Goal: Task Accomplishment & Management: Use online tool/utility

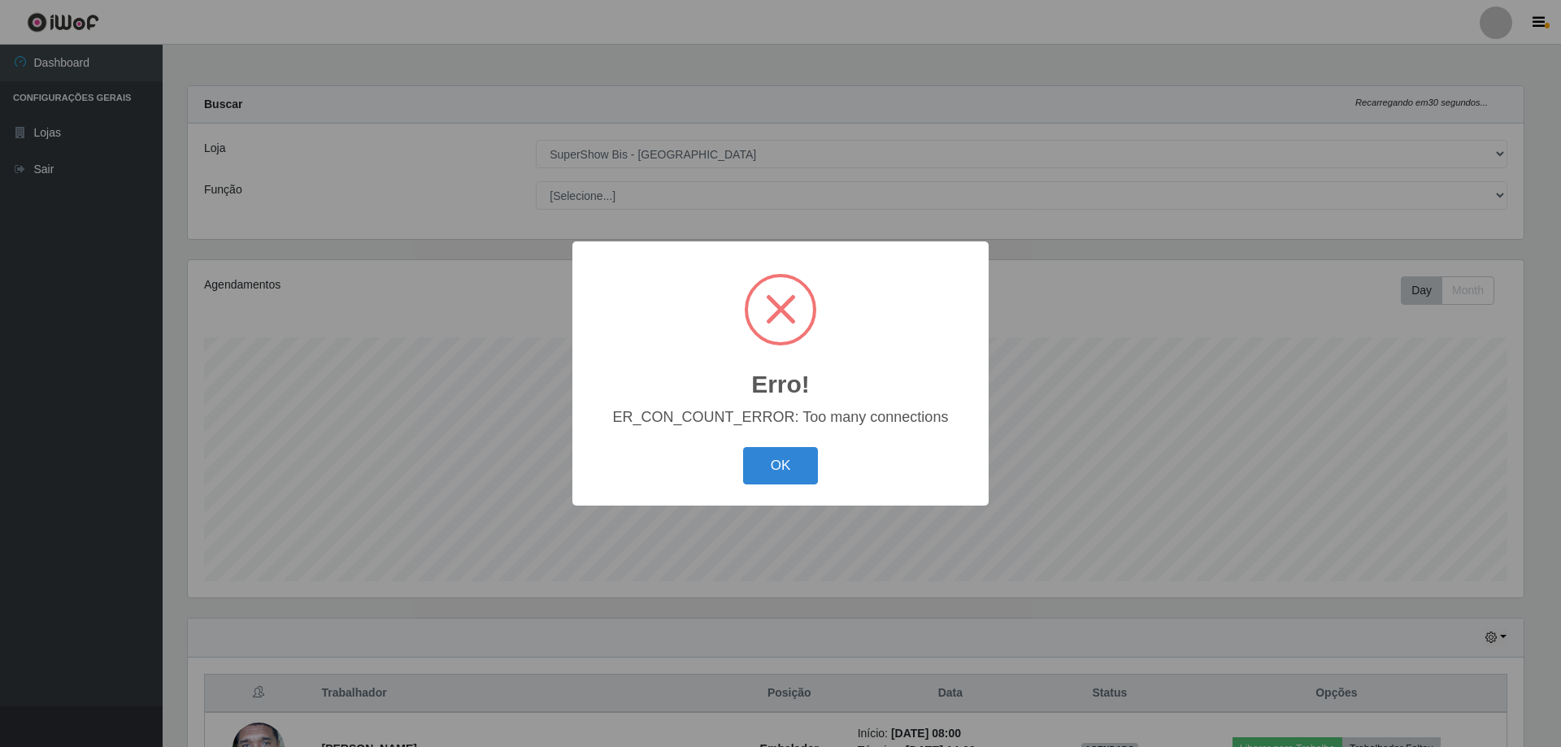
select select "59"
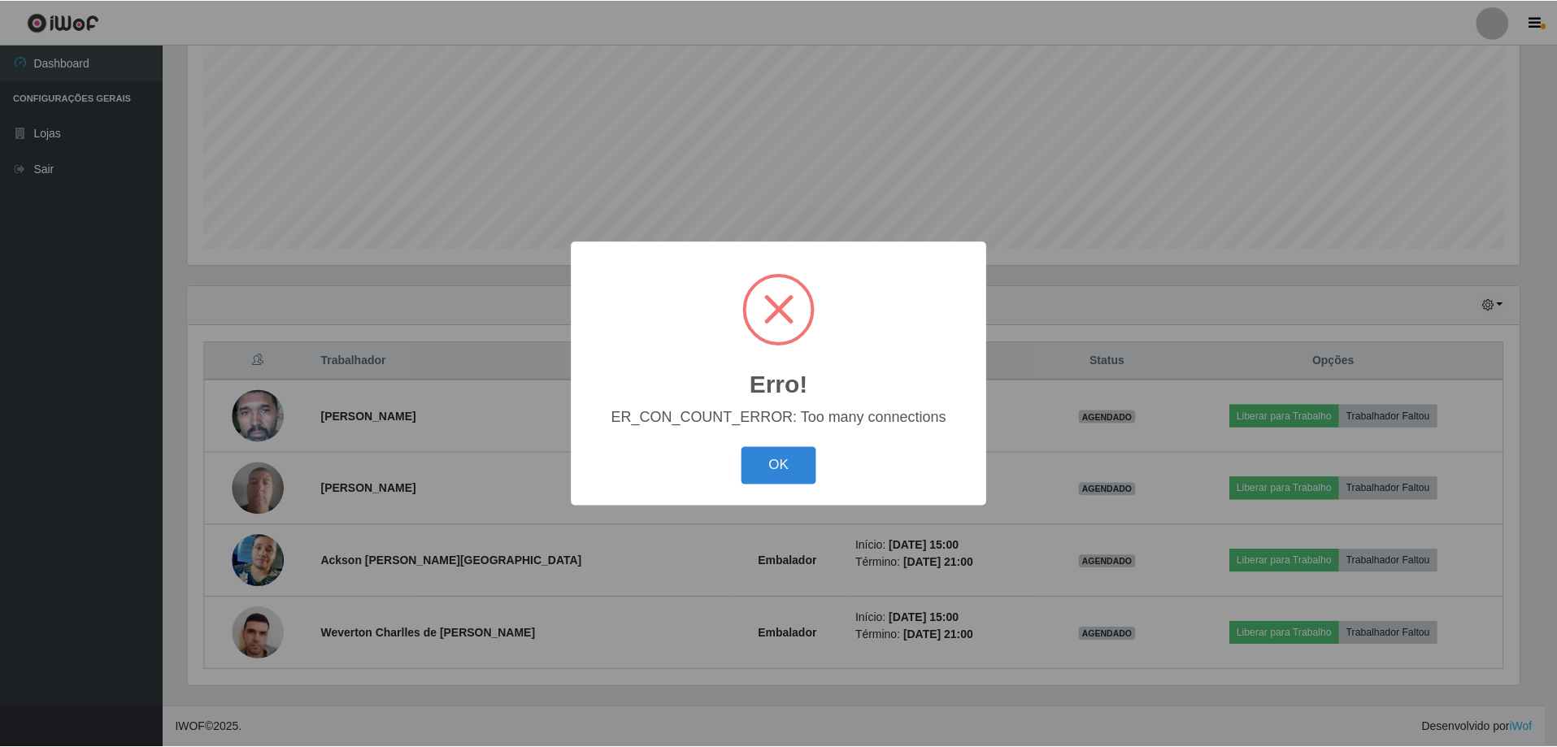
scroll to position [338, 1336]
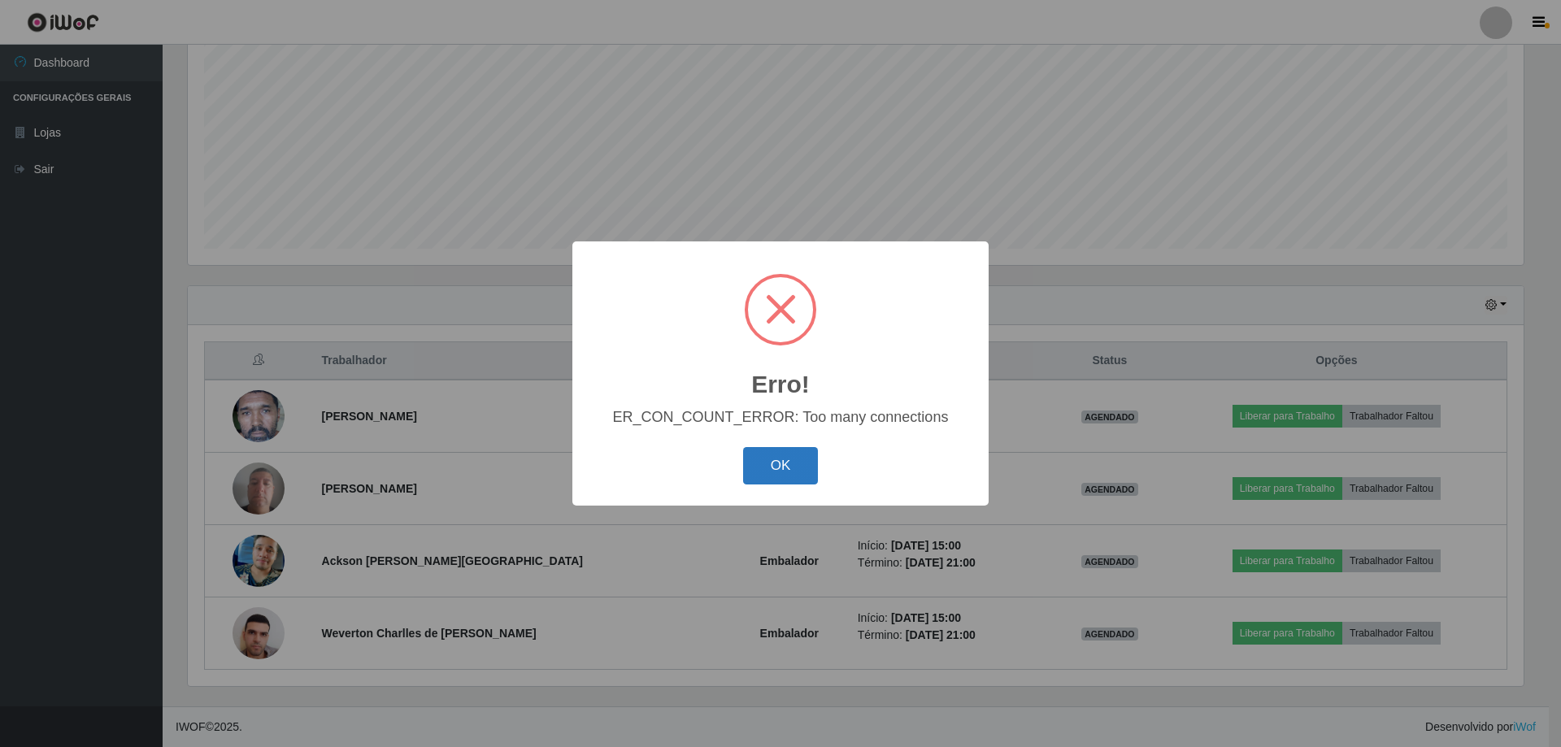
click at [783, 470] on button "OK" at bounding box center [781, 466] width 76 height 38
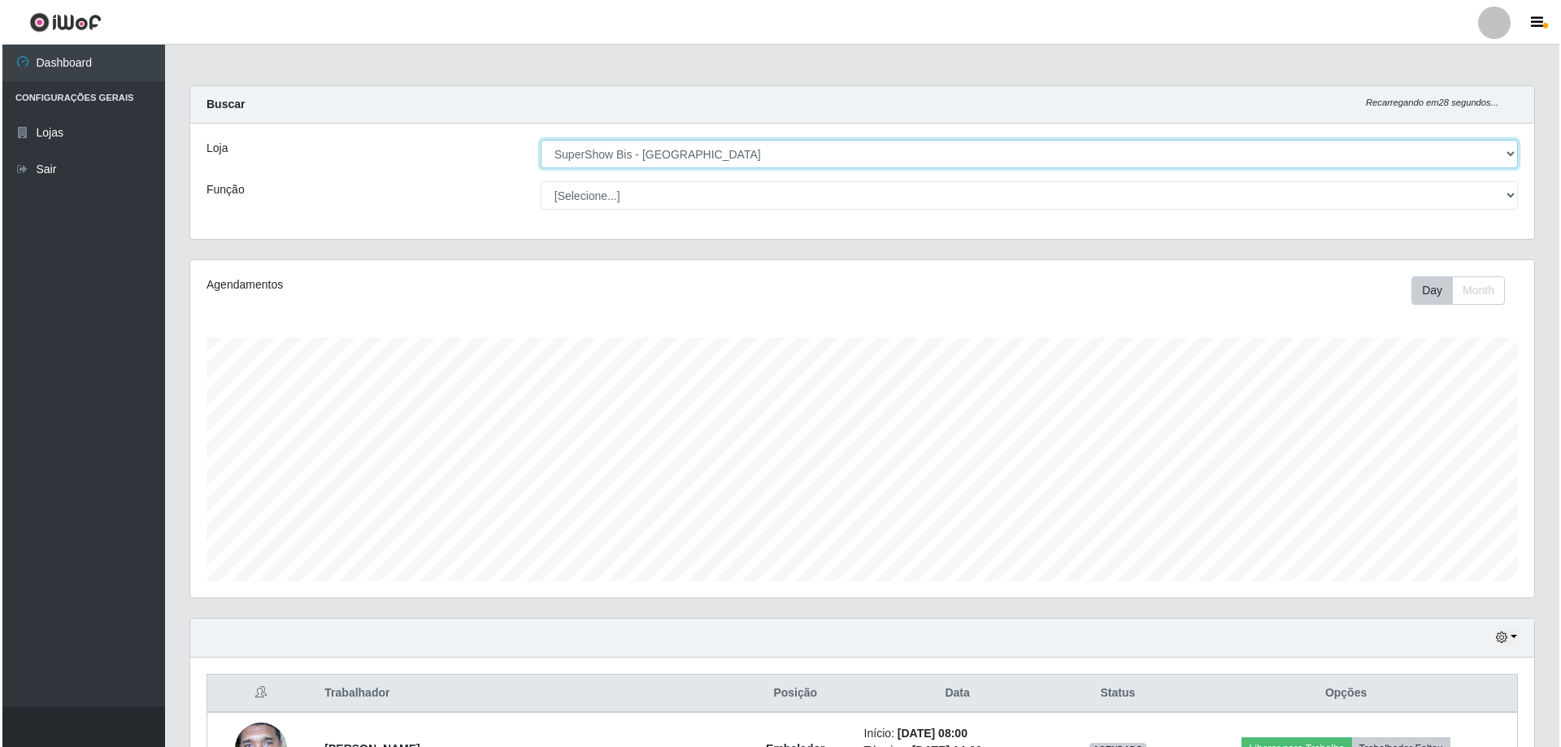
scroll to position [333, 0]
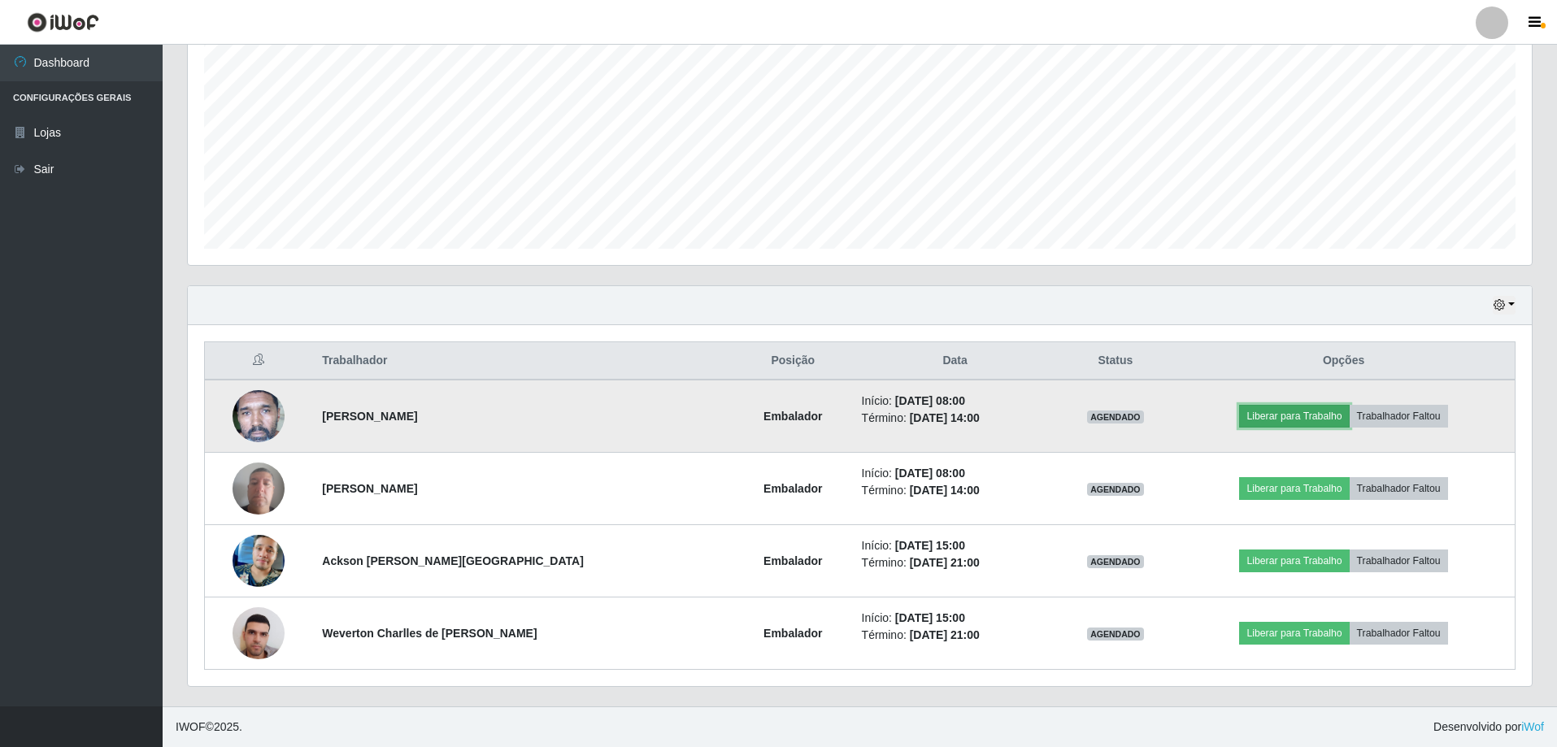
click at [1287, 422] on button "Liberar para Trabalho" at bounding box center [1294, 416] width 110 height 23
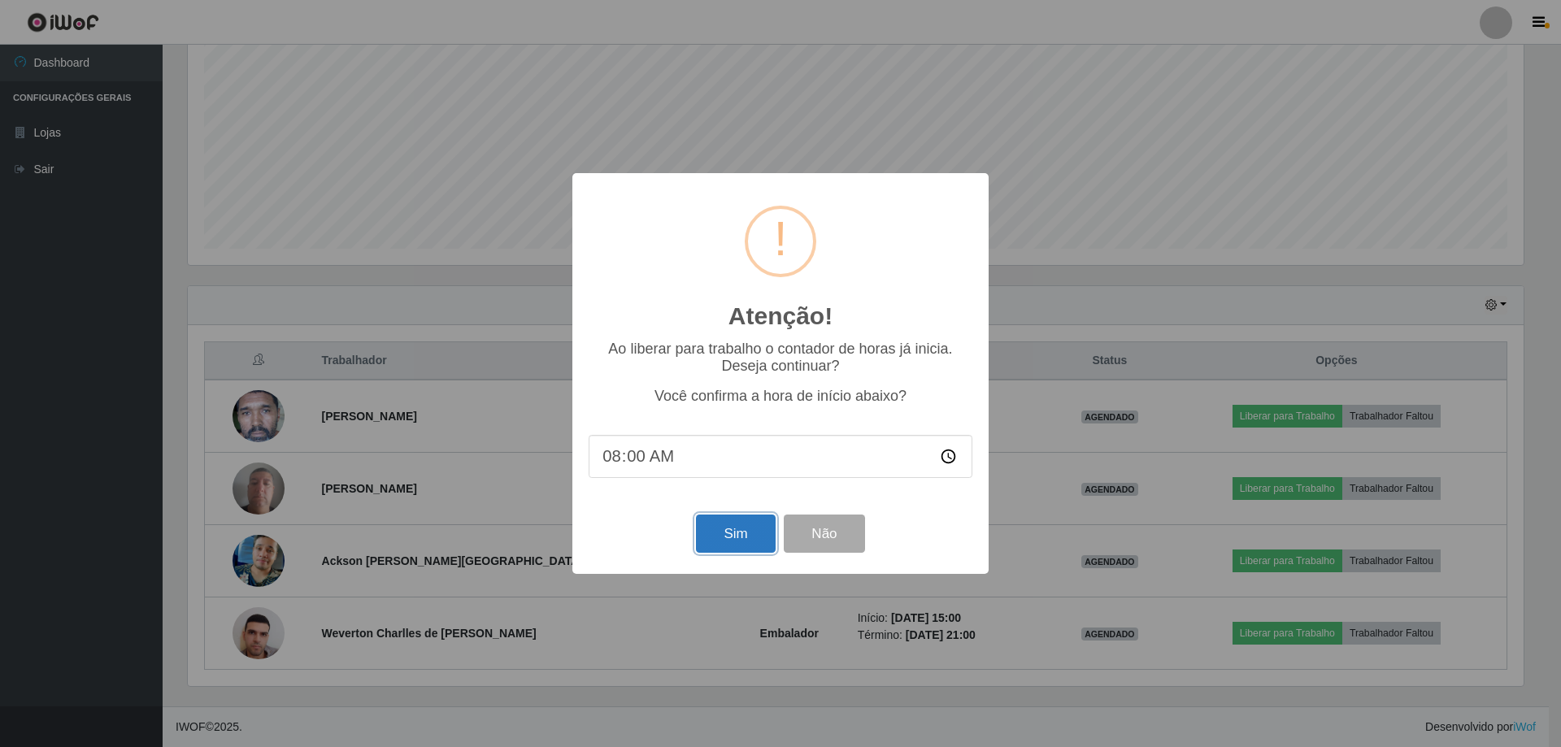
click at [757, 537] on button "Sim" at bounding box center [735, 534] width 79 height 38
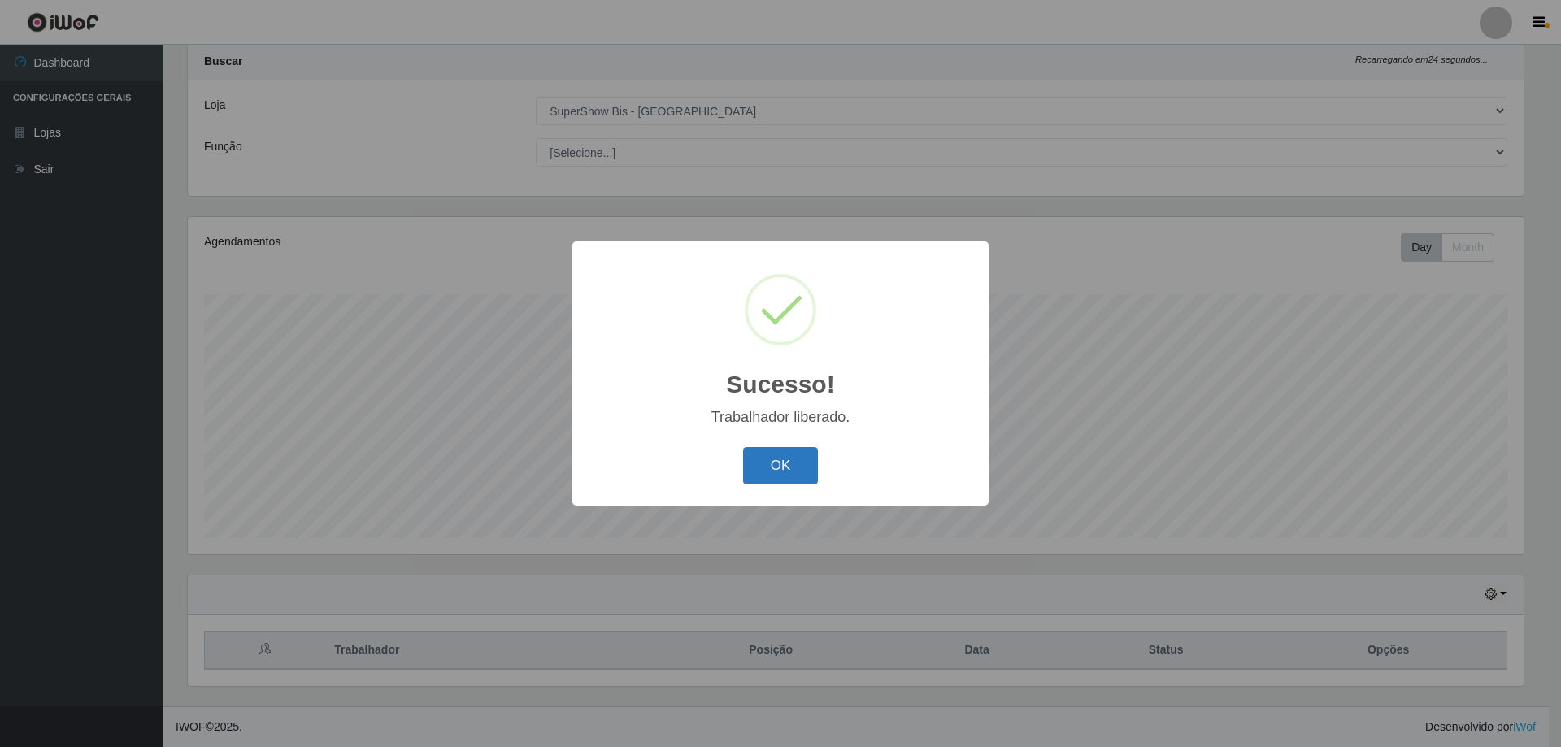
click at [786, 469] on button "OK" at bounding box center [781, 466] width 76 height 38
click at [796, 469] on button "OK" at bounding box center [781, 466] width 76 height 38
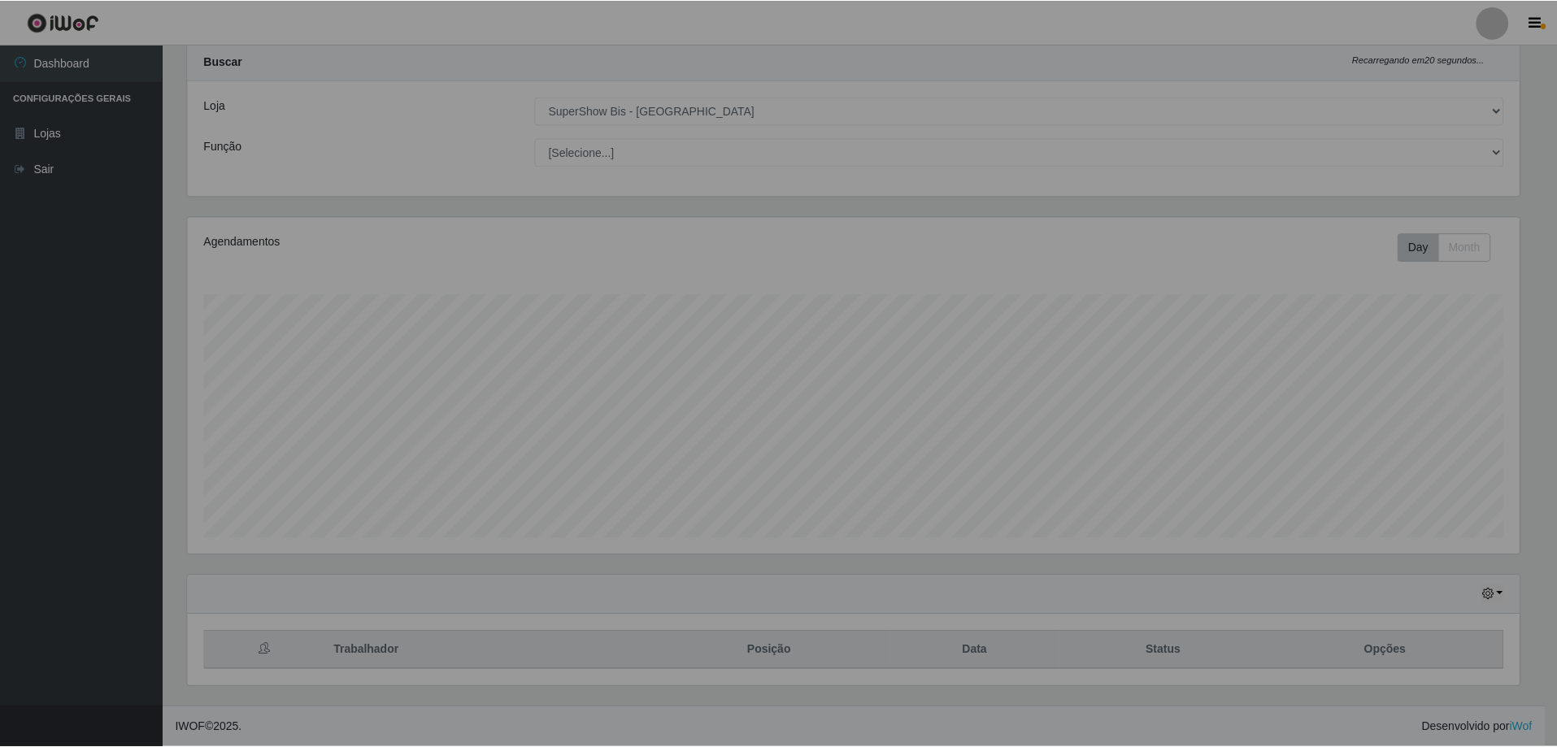
scroll to position [338, 1344]
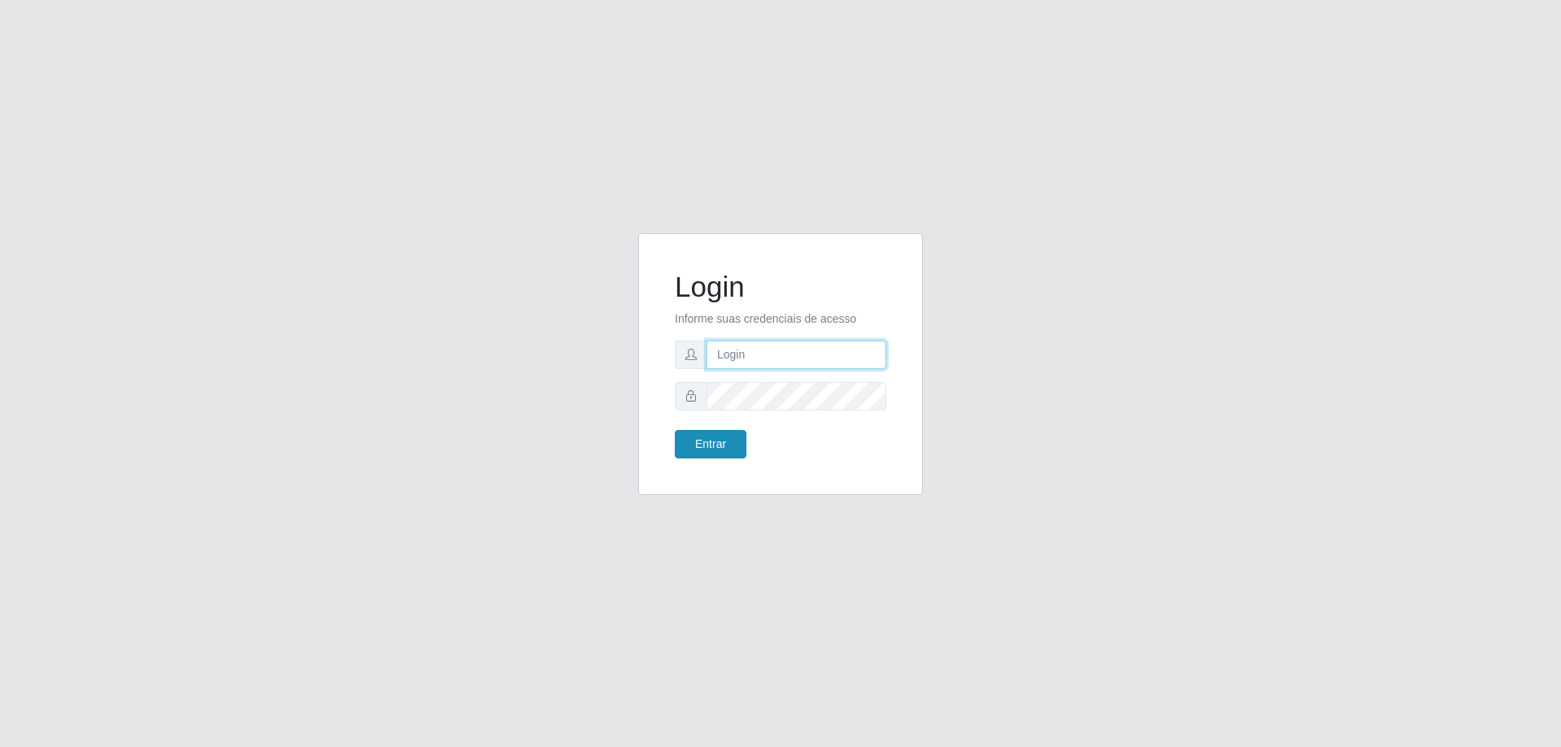
type input "thaynlira29@gmail.com"
click at [712, 440] on button "Entrar" at bounding box center [711, 444] width 72 height 28
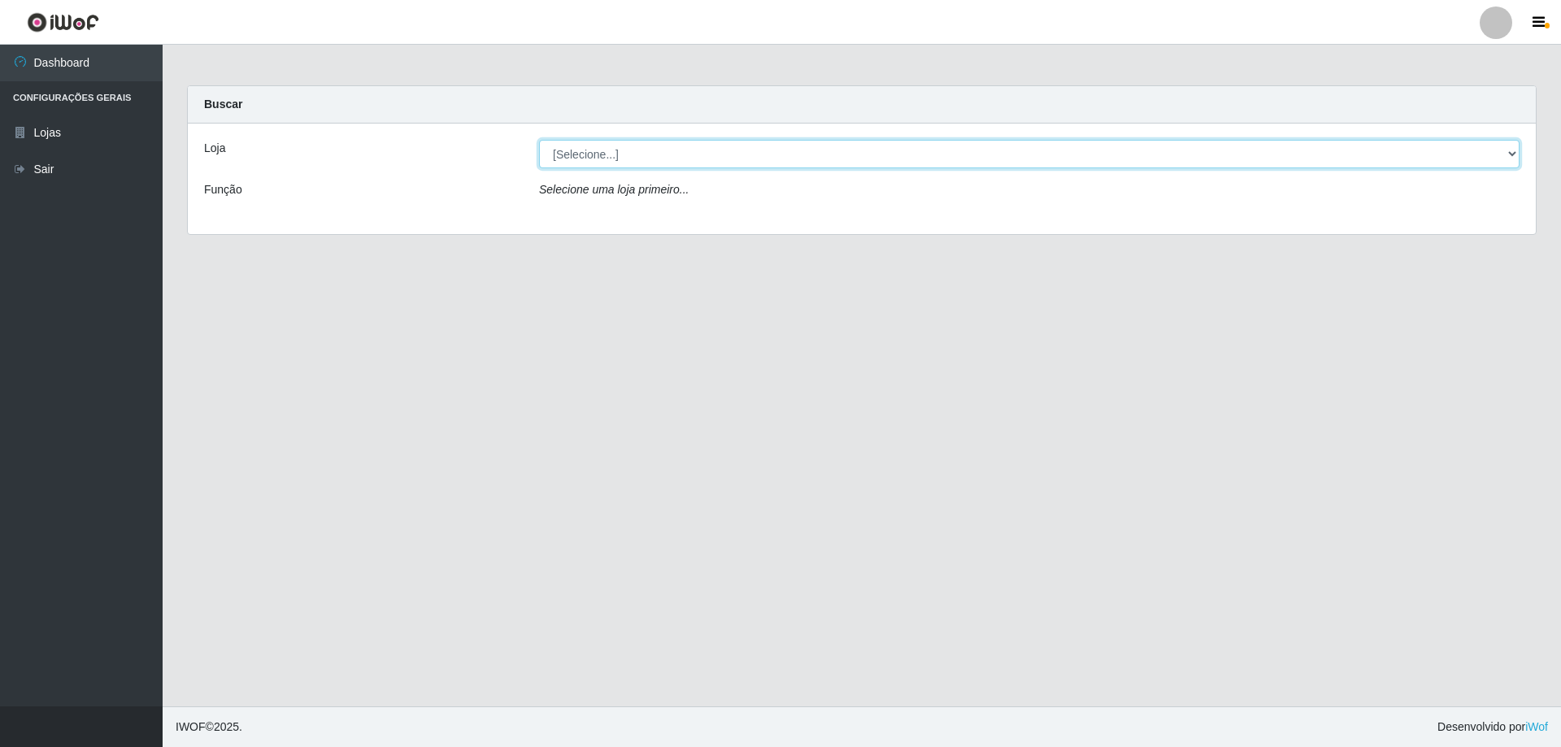
click at [830, 157] on select "[Selecione...] SuperShow Bis - [GEOGRAPHIC_DATA]" at bounding box center [1029, 154] width 981 height 28
select select "59"
click at [539, 140] on select "[Selecione...] SuperShow Bis - [GEOGRAPHIC_DATA]" at bounding box center [1029, 154] width 981 height 28
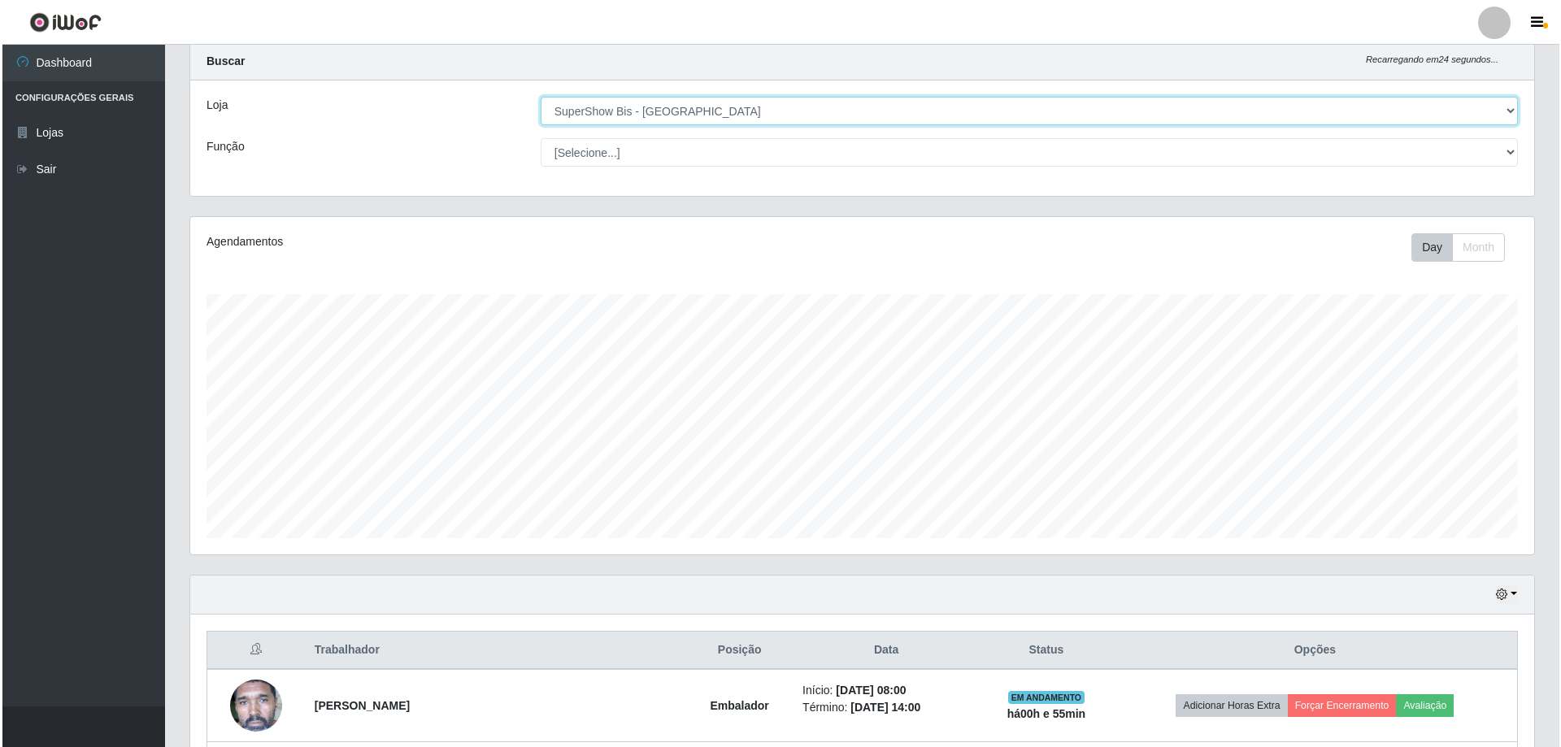
scroll to position [333, 0]
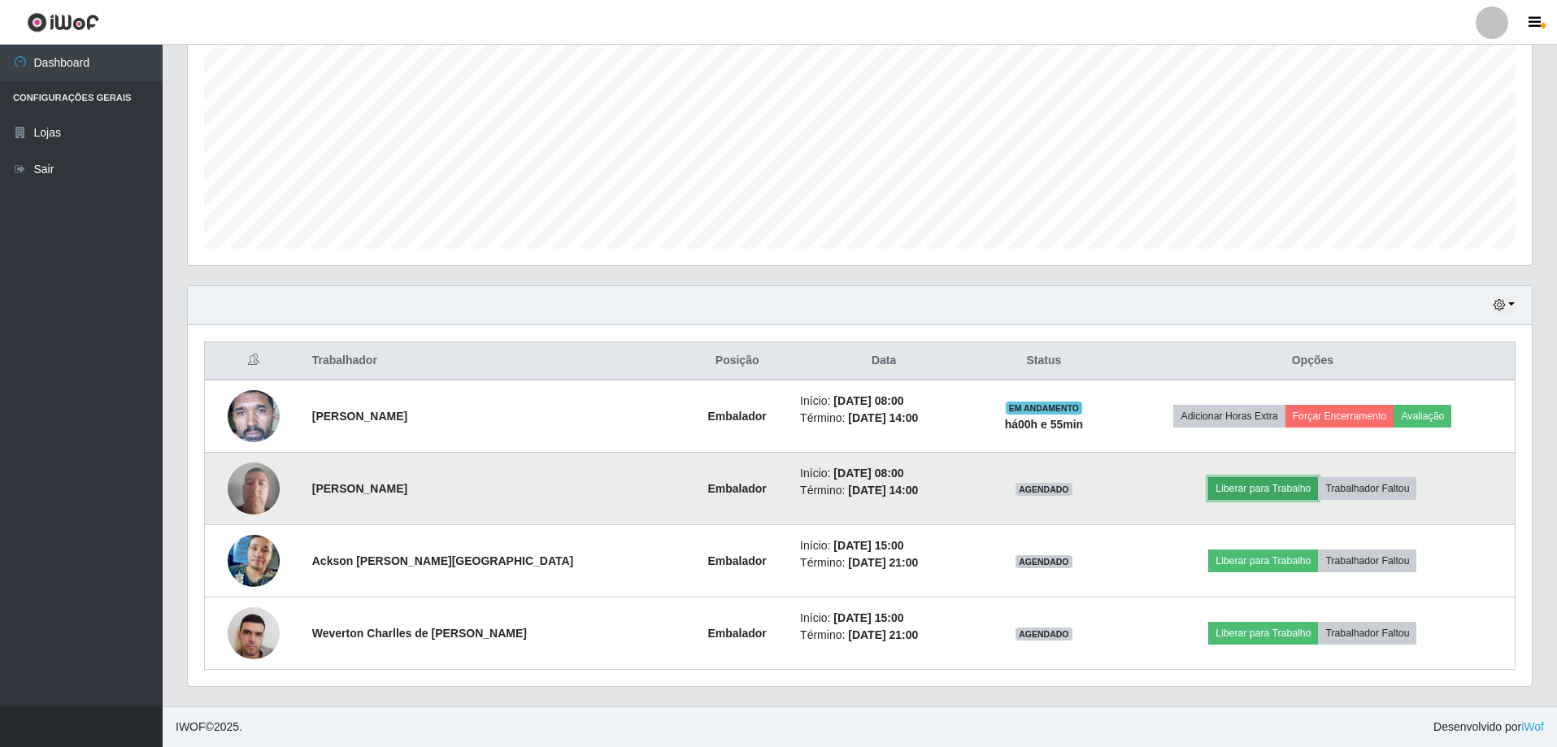
click at [1265, 485] on button "Liberar para Trabalho" at bounding box center [1264, 488] width 110 height 23
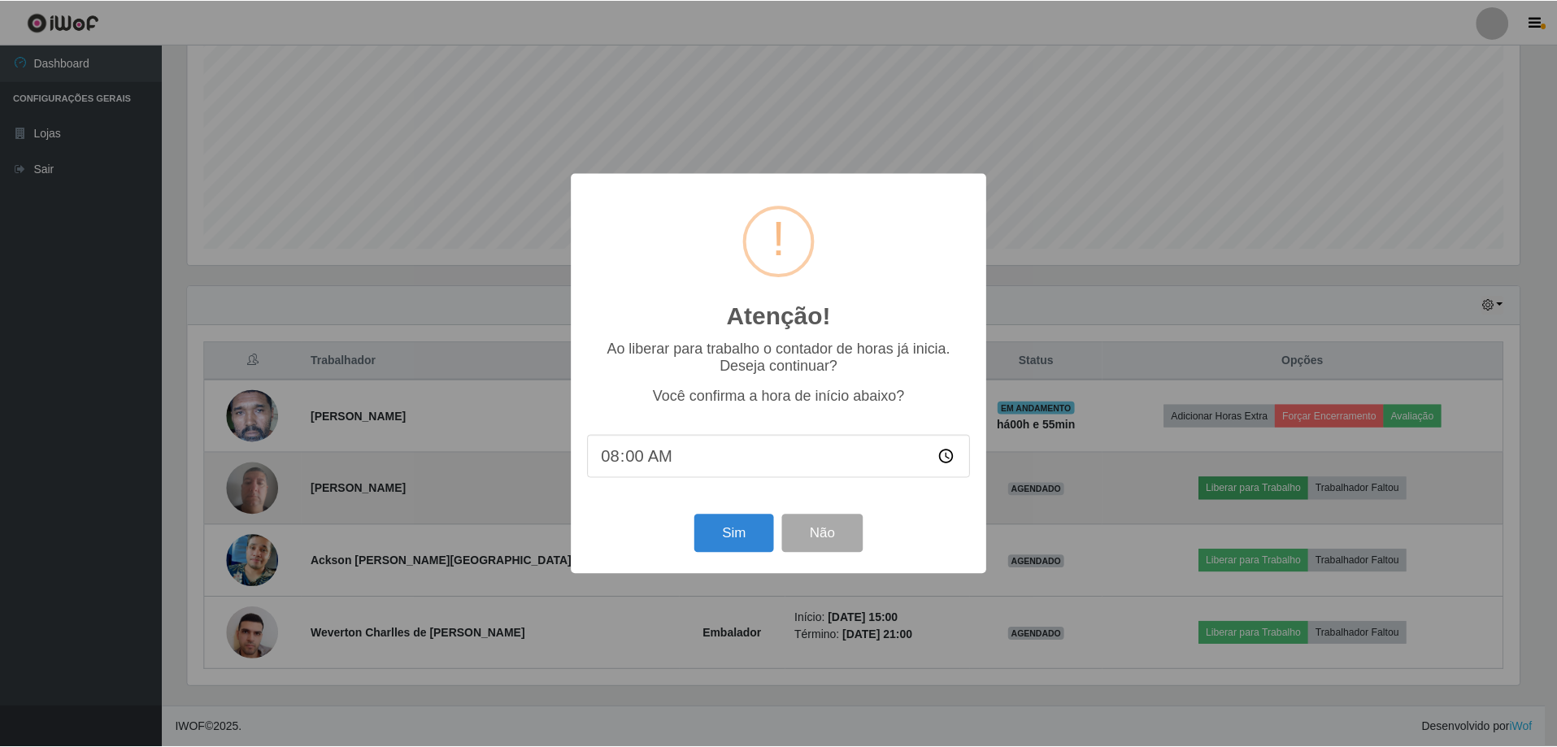
scroll to position [338, 1336]
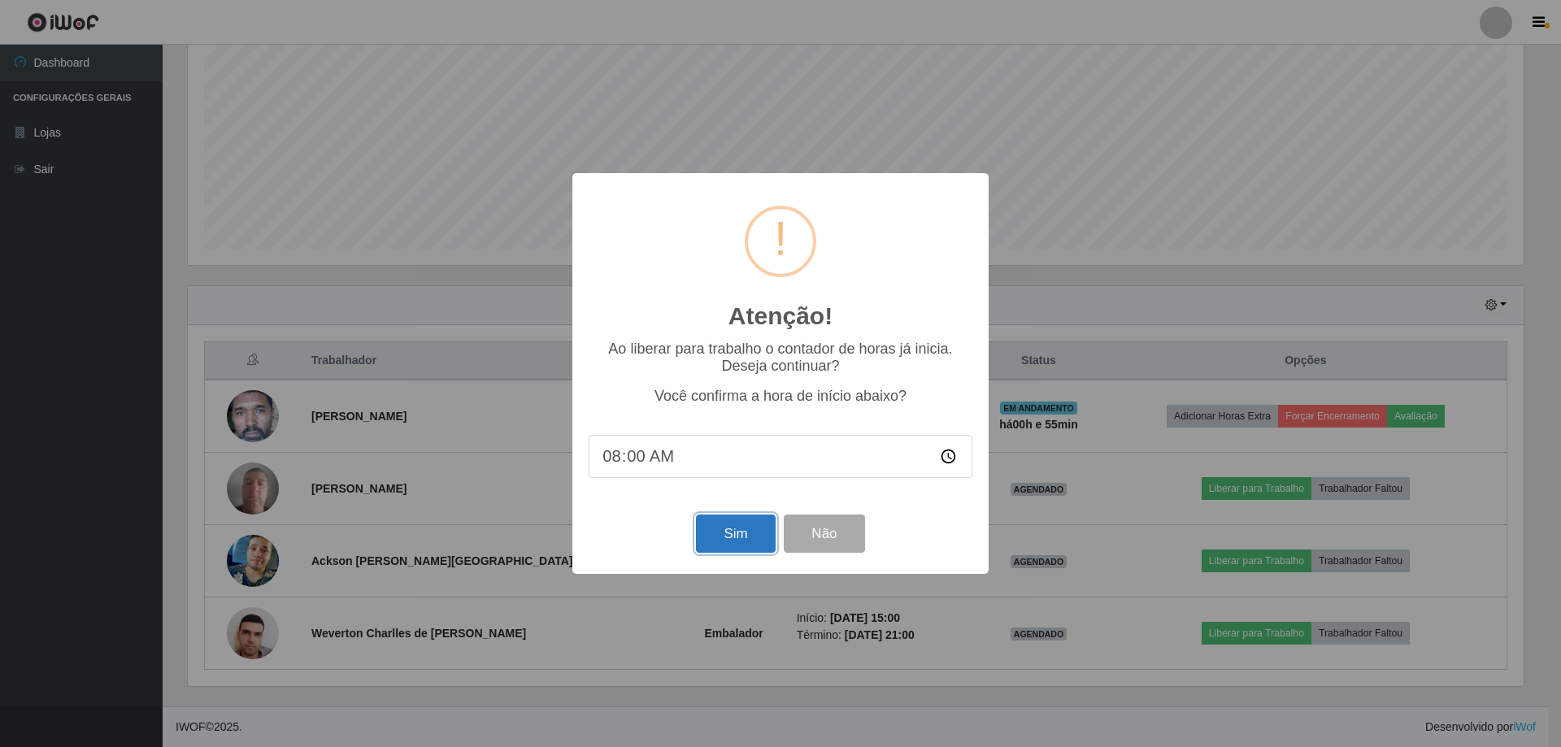
click at [742, 541] on button "Sim" at bounding box center [735, 534] width 79 height 38
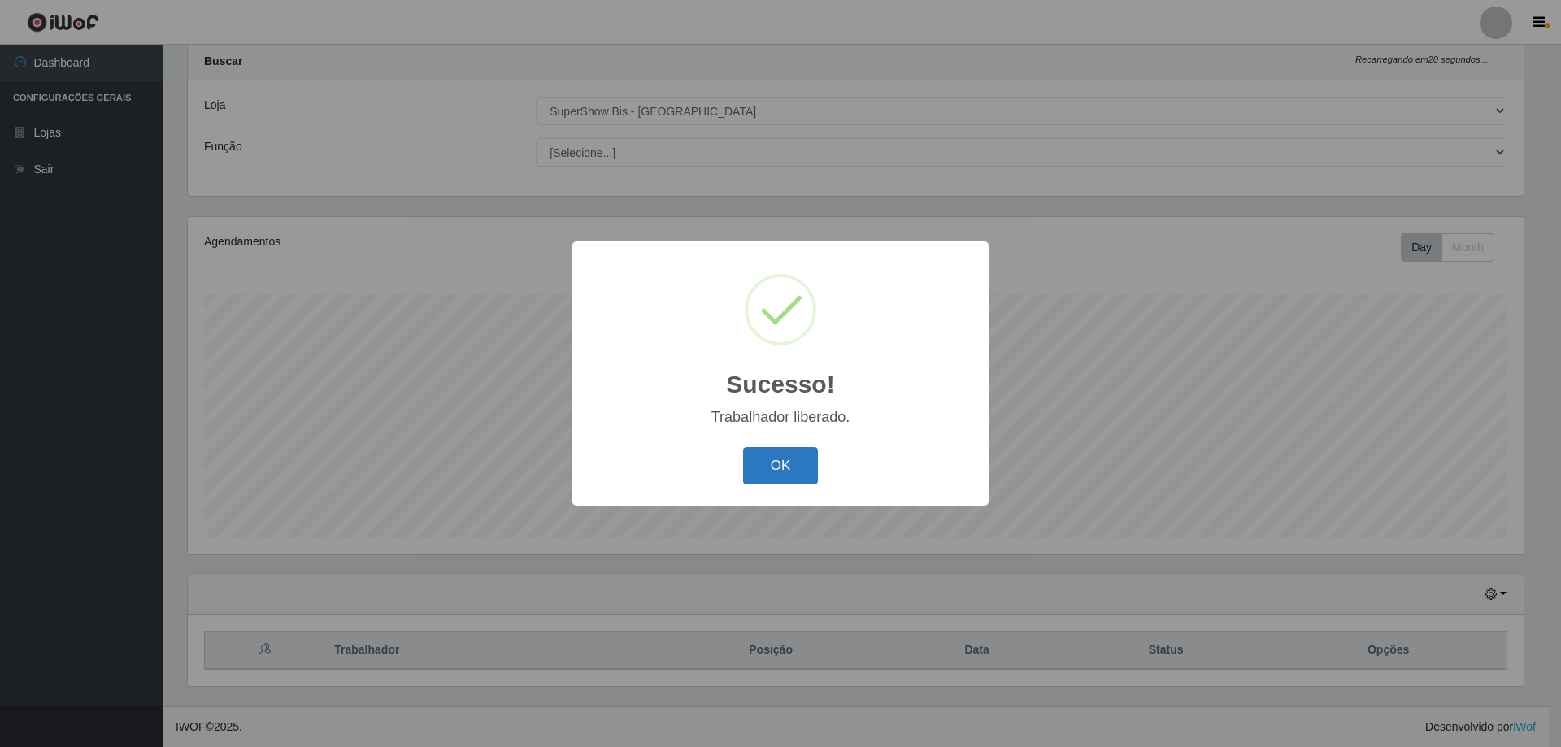
click at [782, 464] on button "OK" at bounding box center [781, 466] width 76 height 38
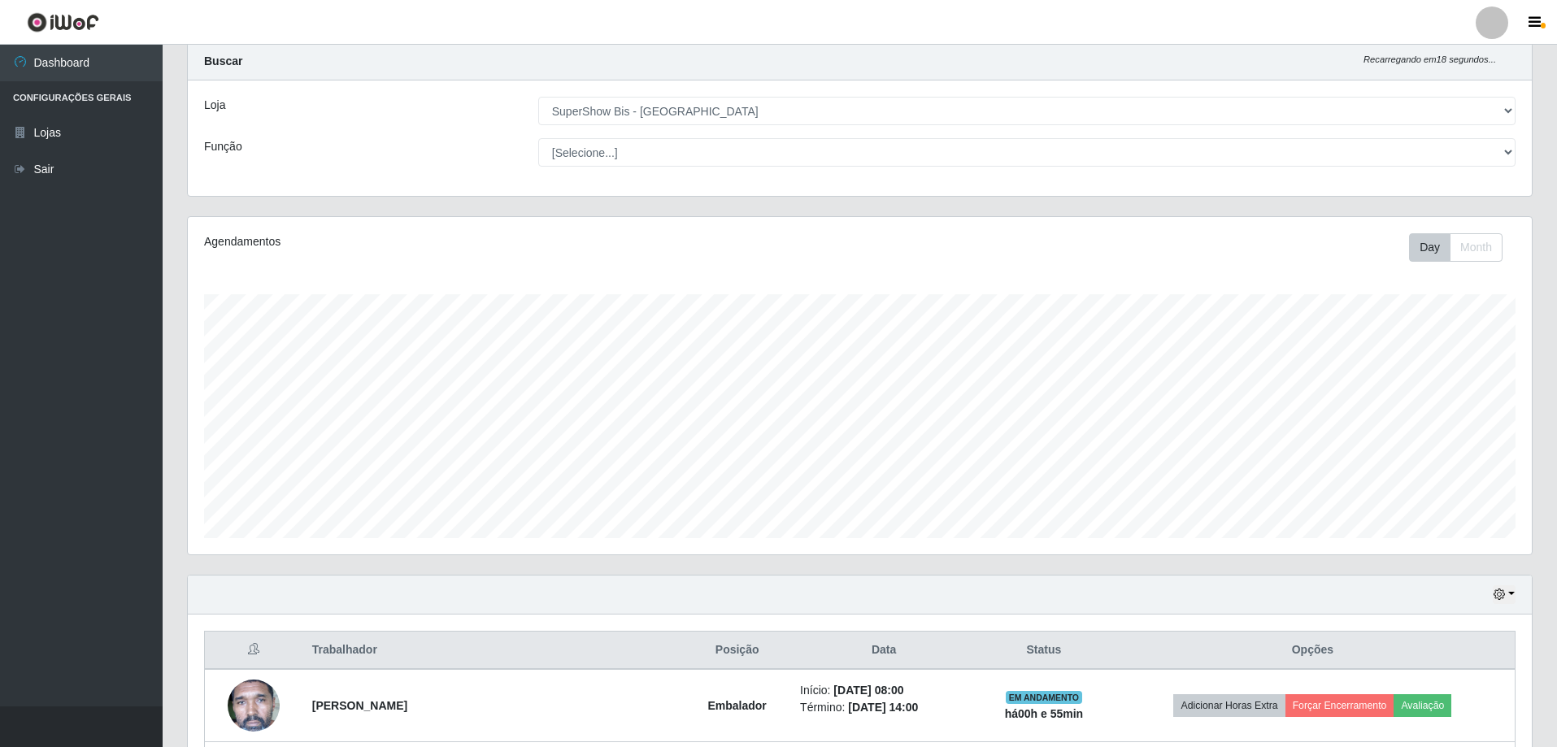
scroll to position [333, 0]
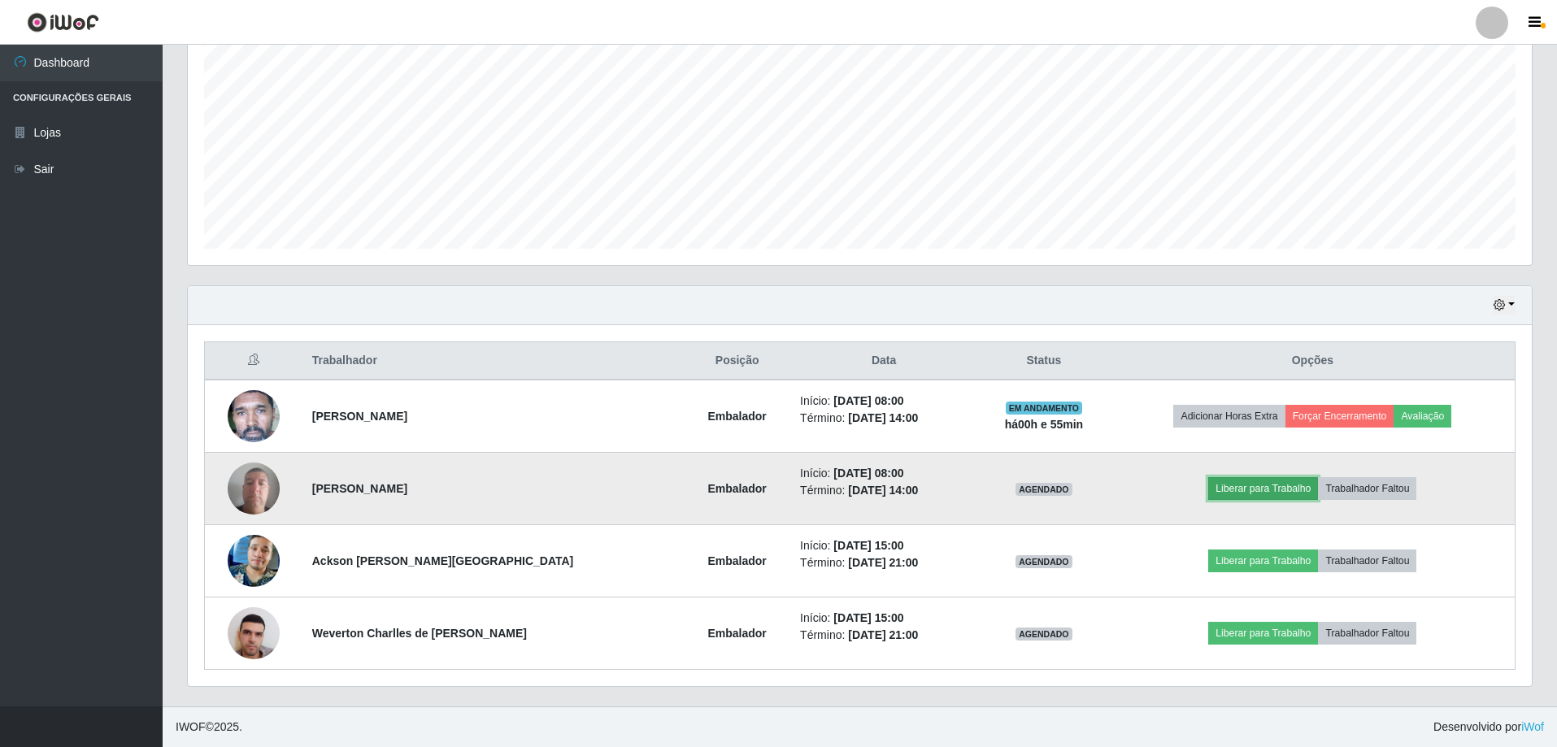
click at [1248, 493] on button "Liberar para Trabalho" at bounding box center [1264, 488] width 110 height 23
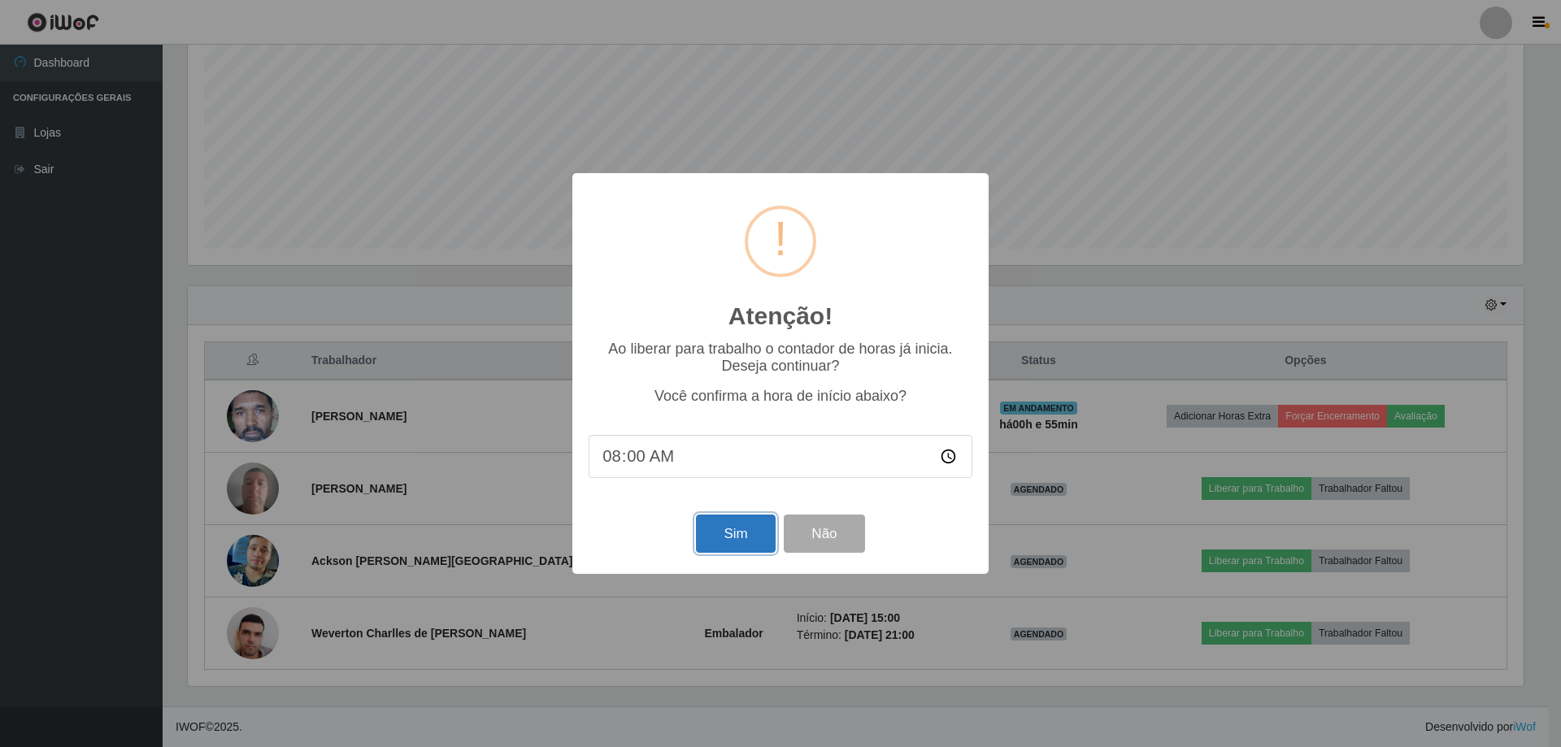
click at [732, 538] on button "Sim" at bounding box center [735, 534] width 79 height 38
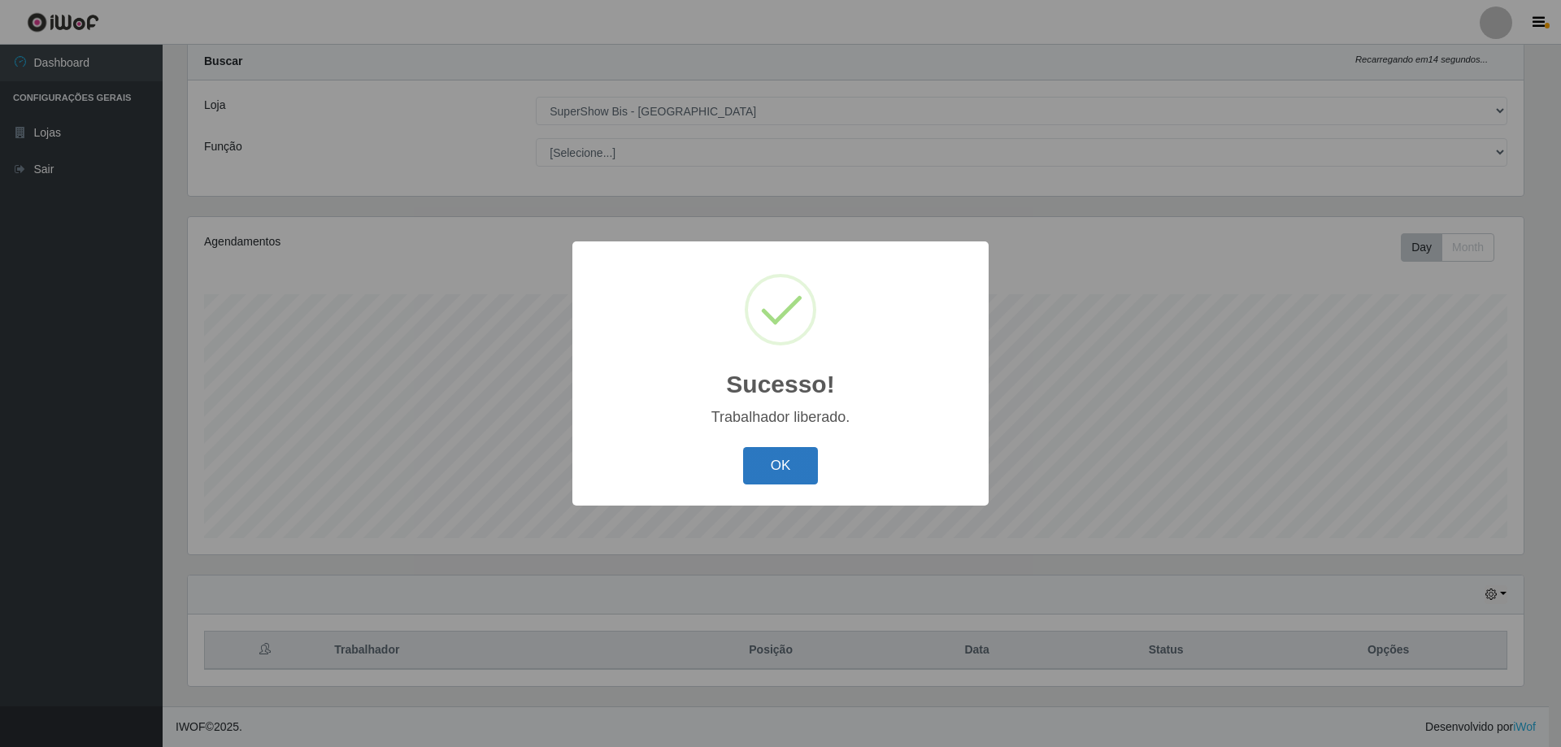
click at [788, 467] on button "OK" at bounding box center [781, 466] width 76 height 38
click at [793, 465] on button "OK" at bounding box center [781, 466] width 76 height 38
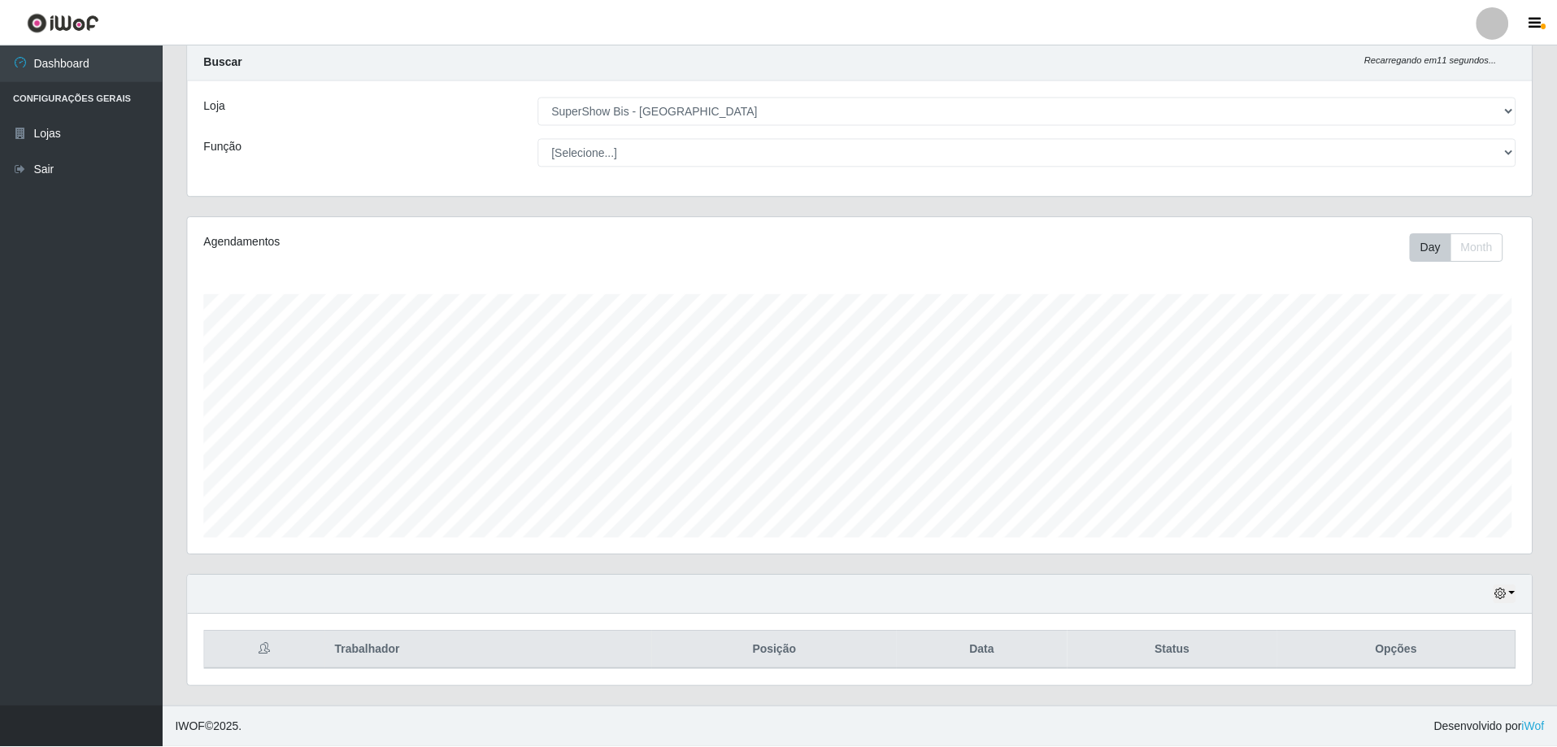
scroll to position [338, 1344]
click at [1506, 595] on button "button" at bounding box center [1504, 595] width 23 height 19
click at [1300, 568] on div "Agendamentos Day Month 03/08 Agendamentos 12" at bounding box center [860, 395] width 1370 height 359
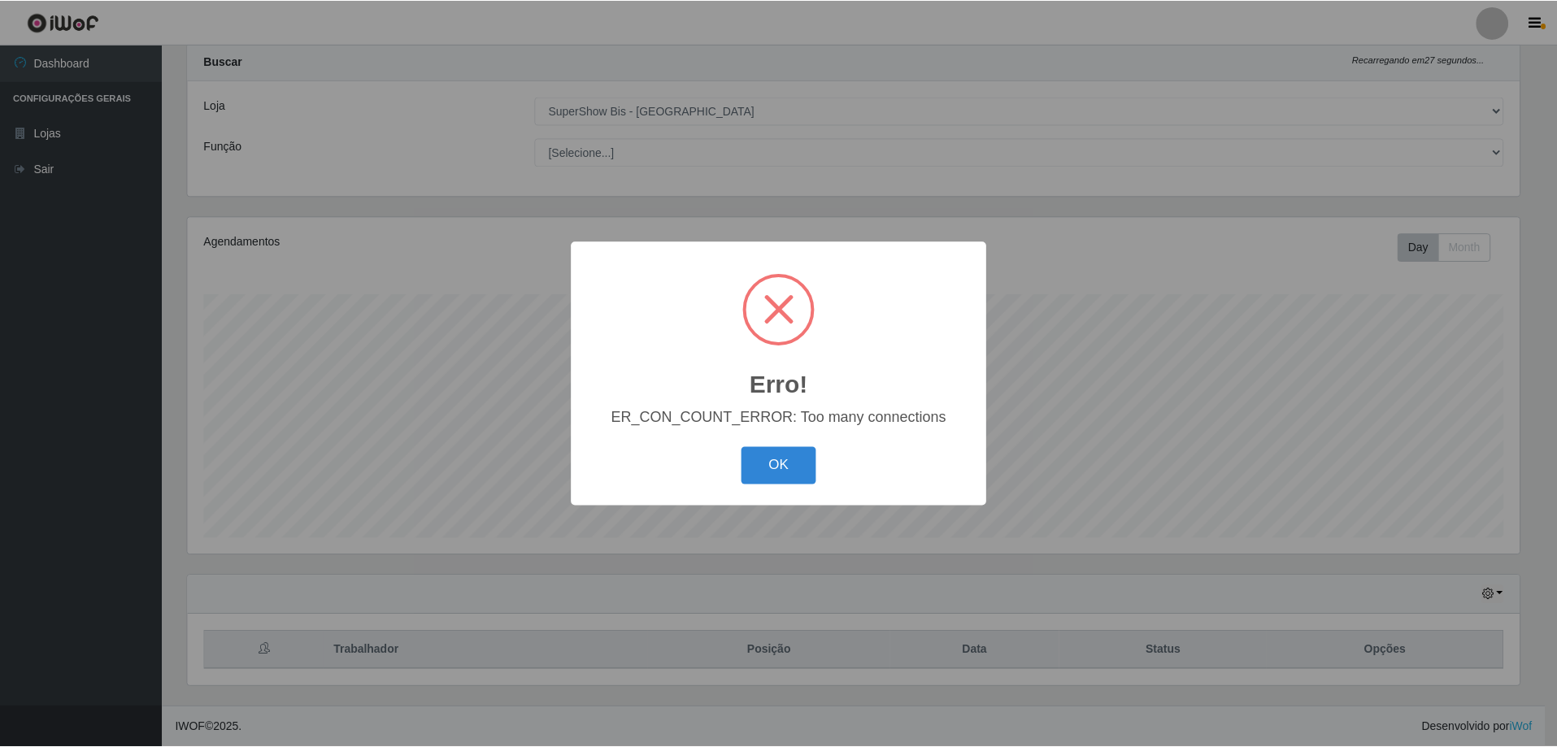
scroll to position [0, 0]
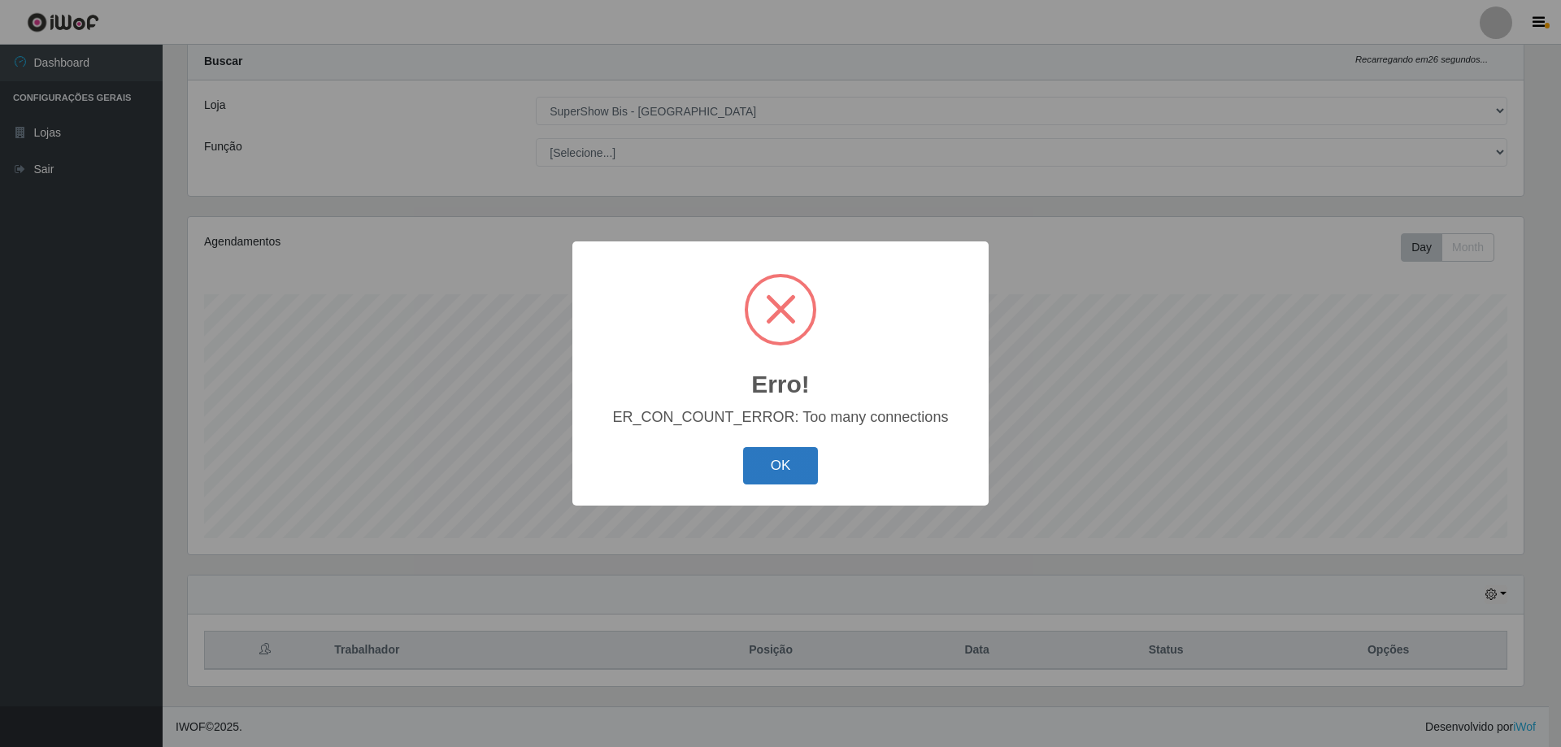
click at [788, 470] on button "OK" at bounding box center [781, 466] width 76 height 38
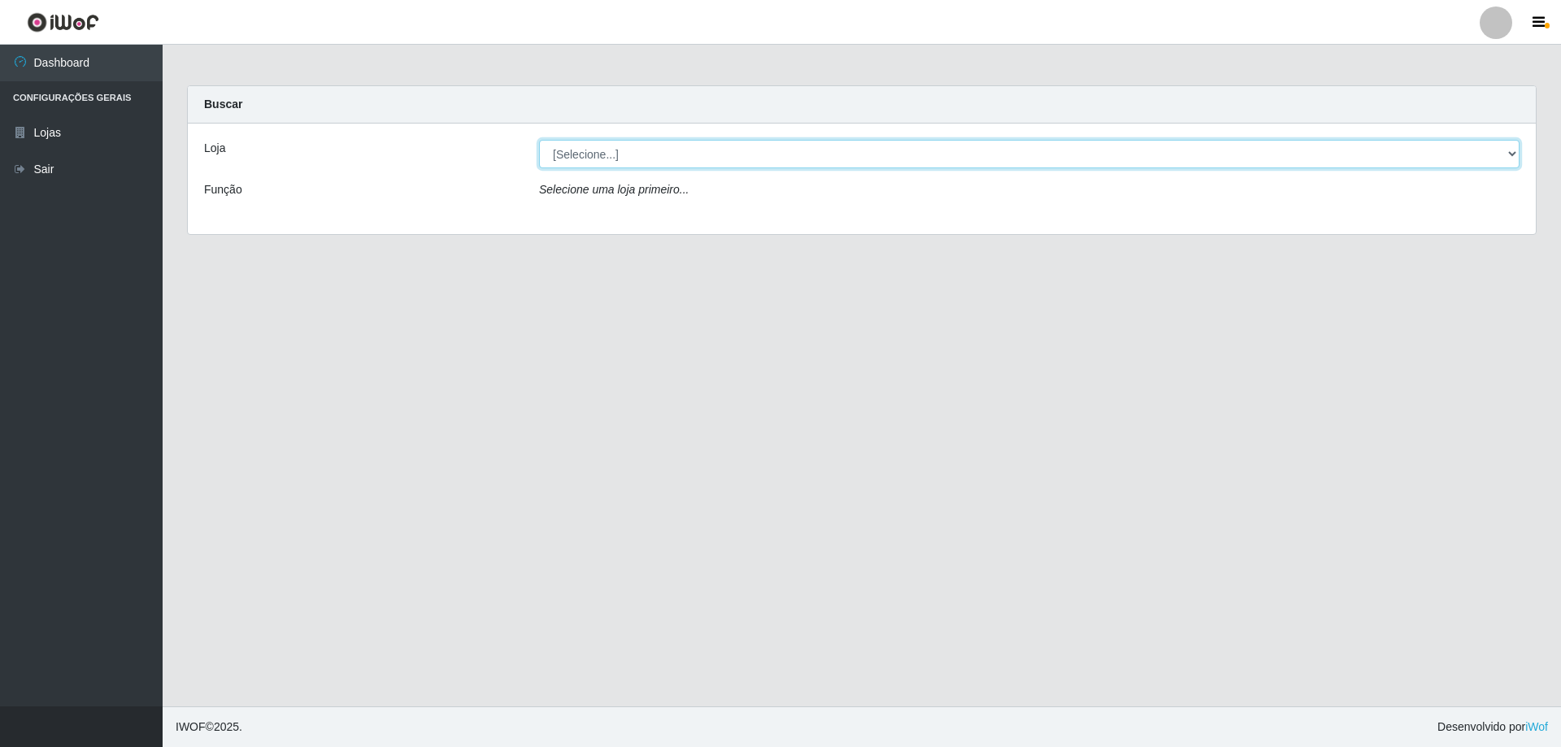
click at [689, 155] on select "[Selecione...] SuperShow Bis - [GEOGRAPHIC_DATA]" at bounding box center [1029, 154] width 981 height 28
select select "59"
click at [539, 140] on select "[Selecione...] SuperShow Bis - [GEOGRAPHIC_DATA]" at bounding box center [1029, 154] width 981 height 28
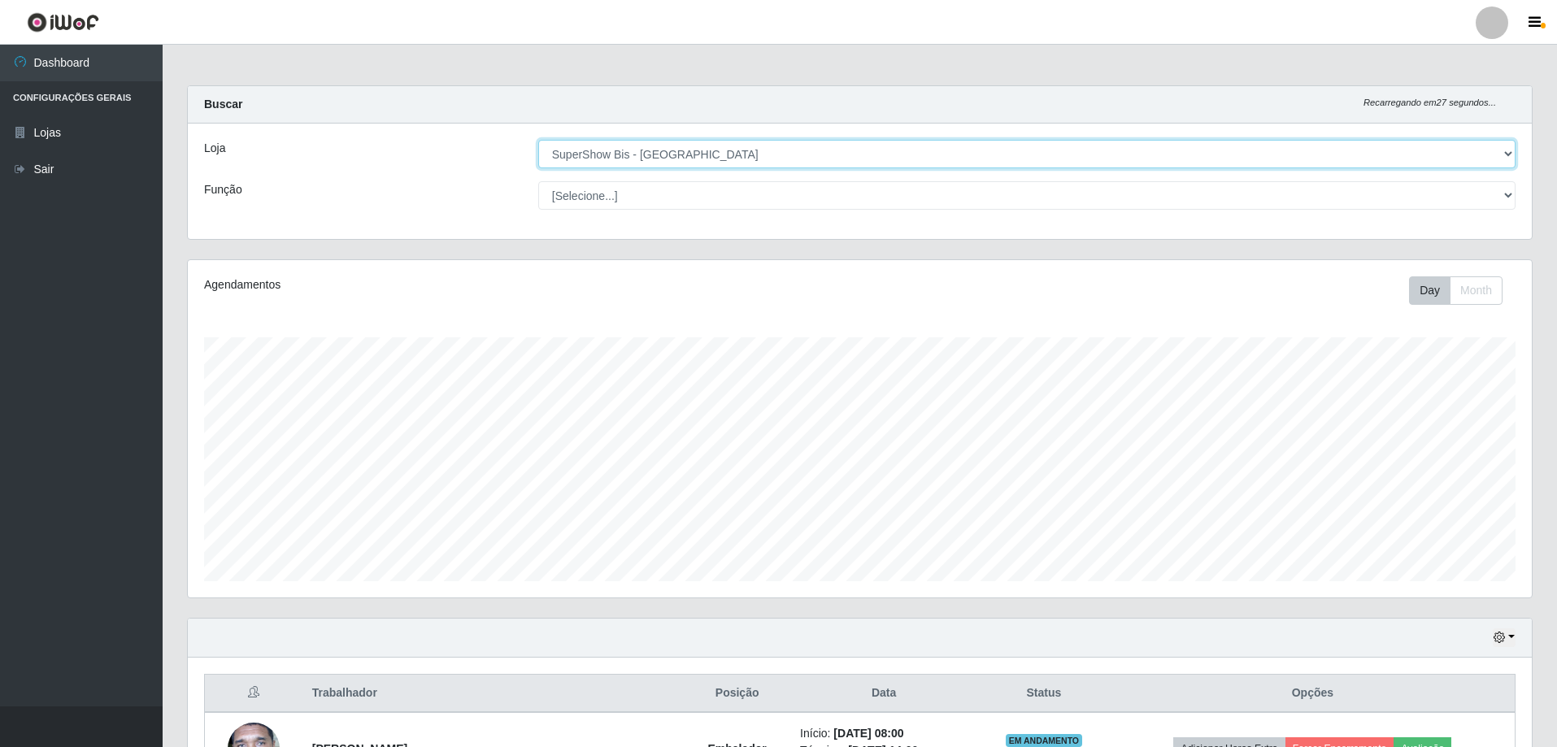
scroll to position [325, 0]
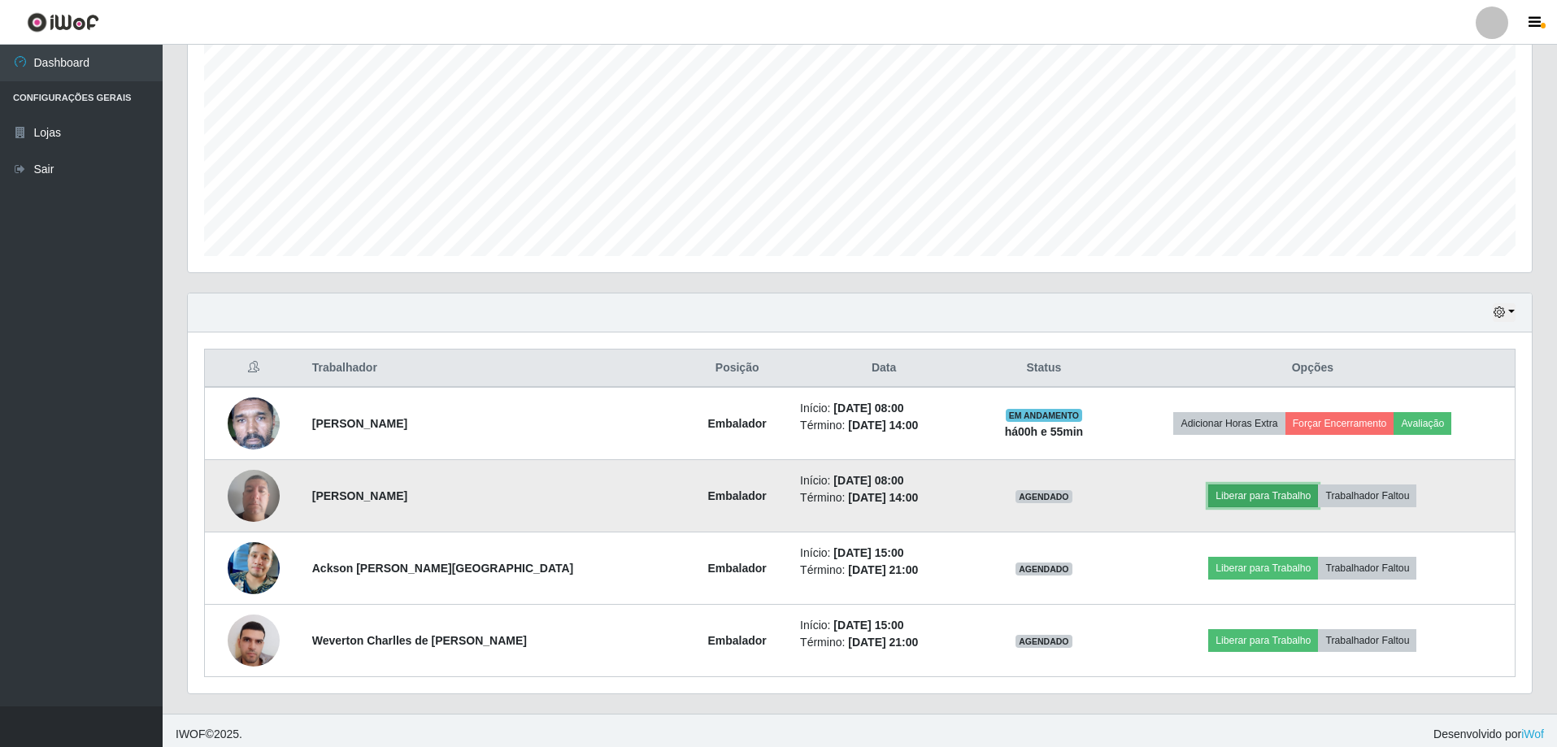
click at [1239, 490] on button "Liberar para Trabalho" at bounding box center [1264, 496] width 110 height 23
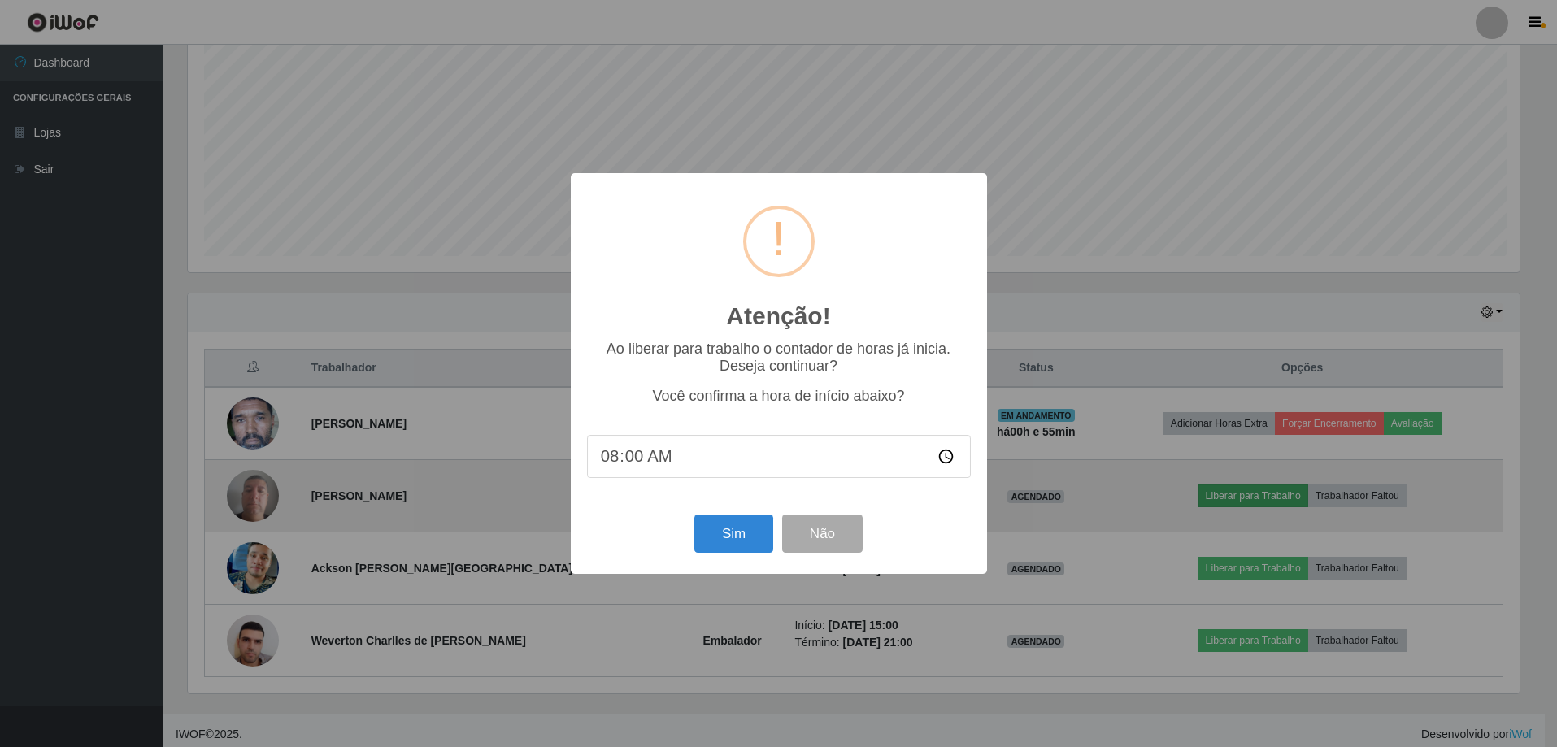
scroll to position [338, 1336]
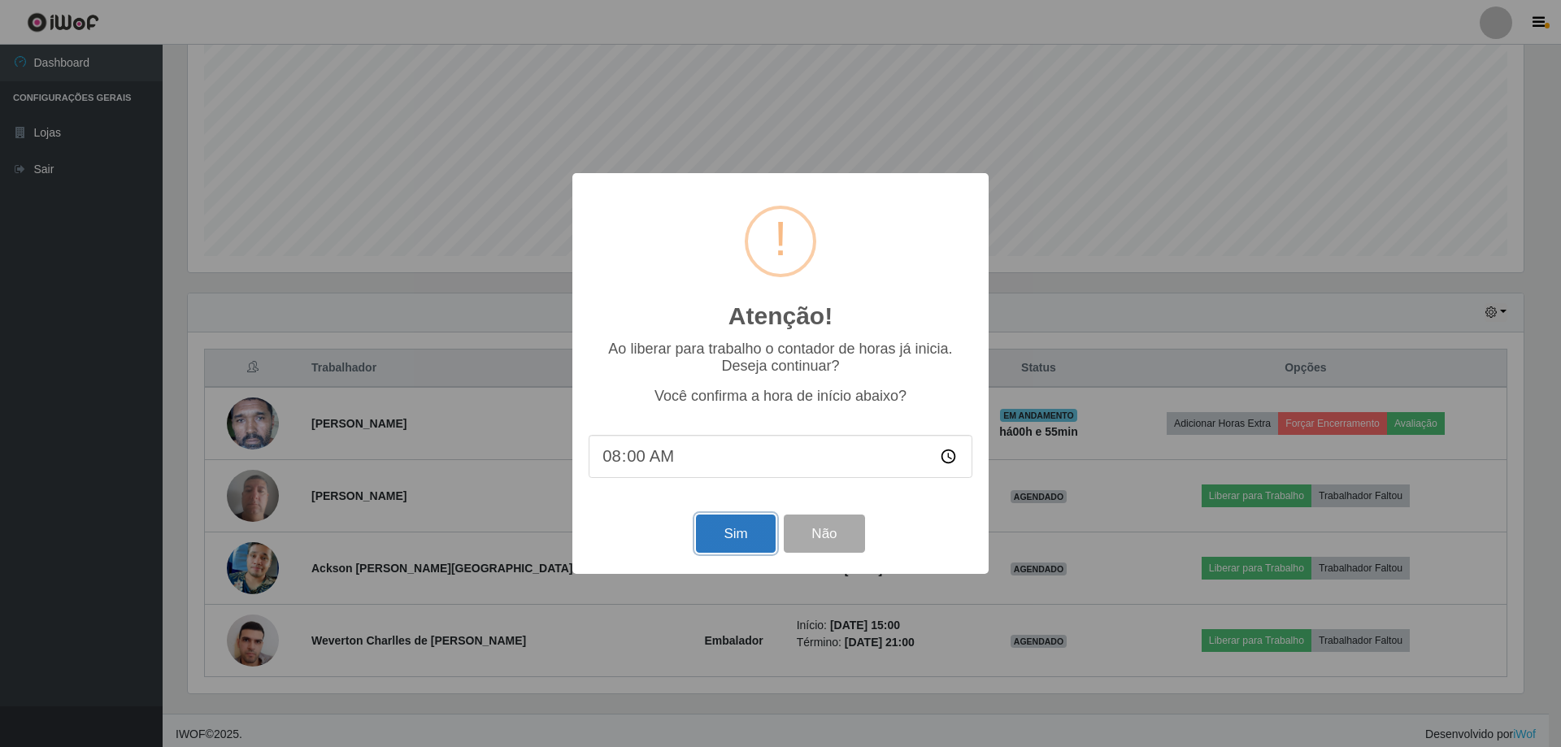
click at [739, 537] on button "Sim" at bounding box center [735, 534] width 79 height 38
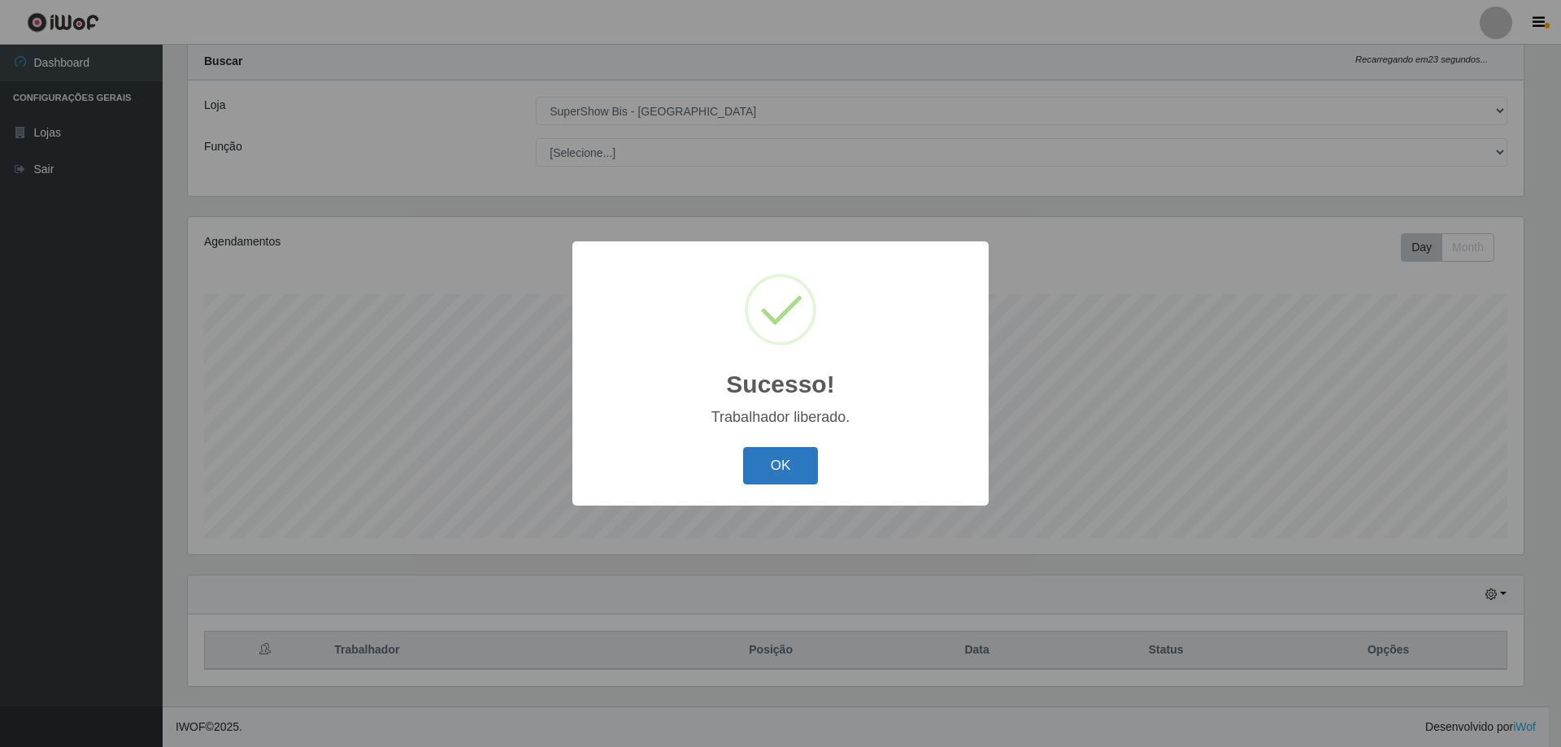
click at [772, 463] on button "OK" at bounding box center [781, 466] width 76 height 38
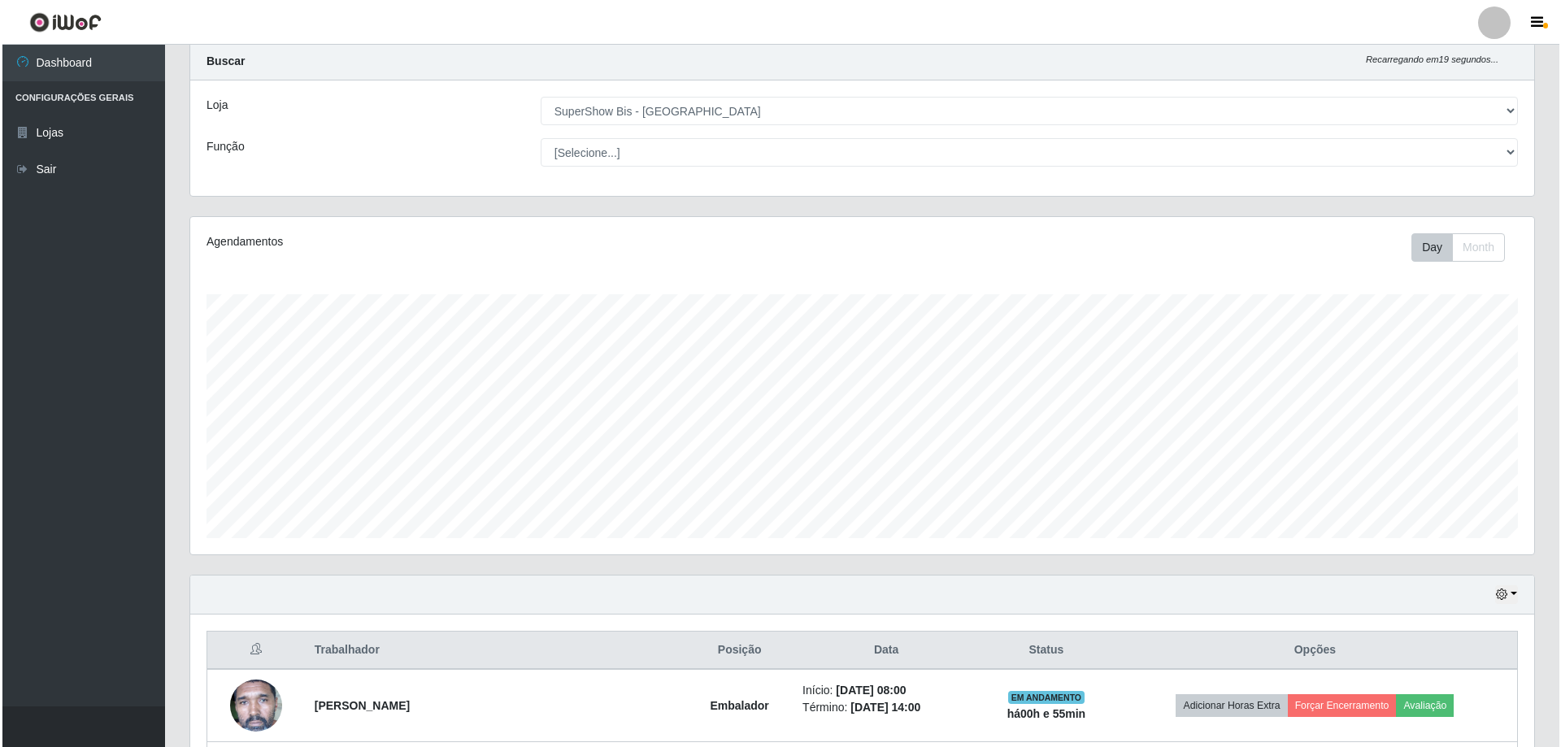
scroll to position [333, 0]
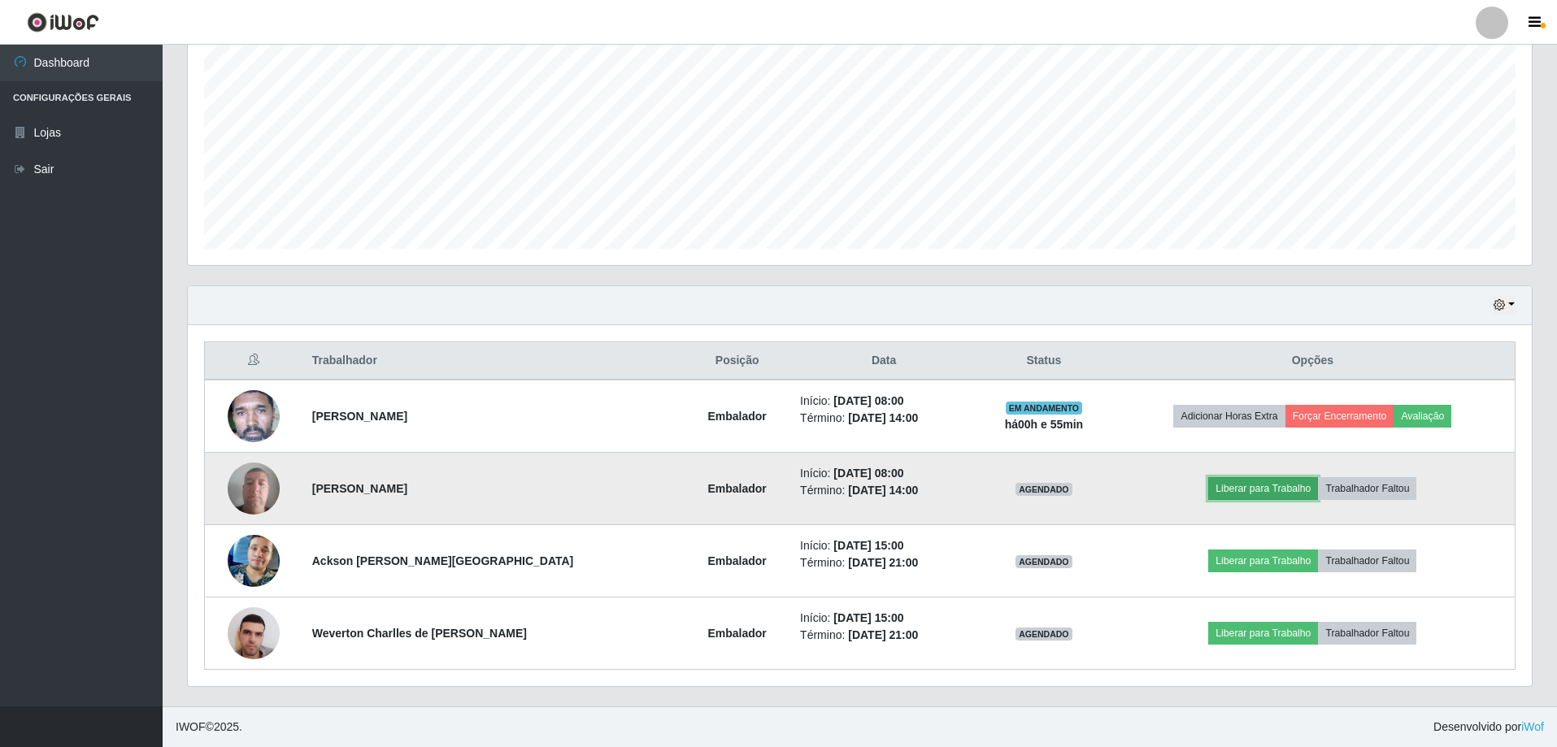
click at [1274, 495] on button "Liberar para Trabalho" at bounding box center [1264, 488] width 110 height 23
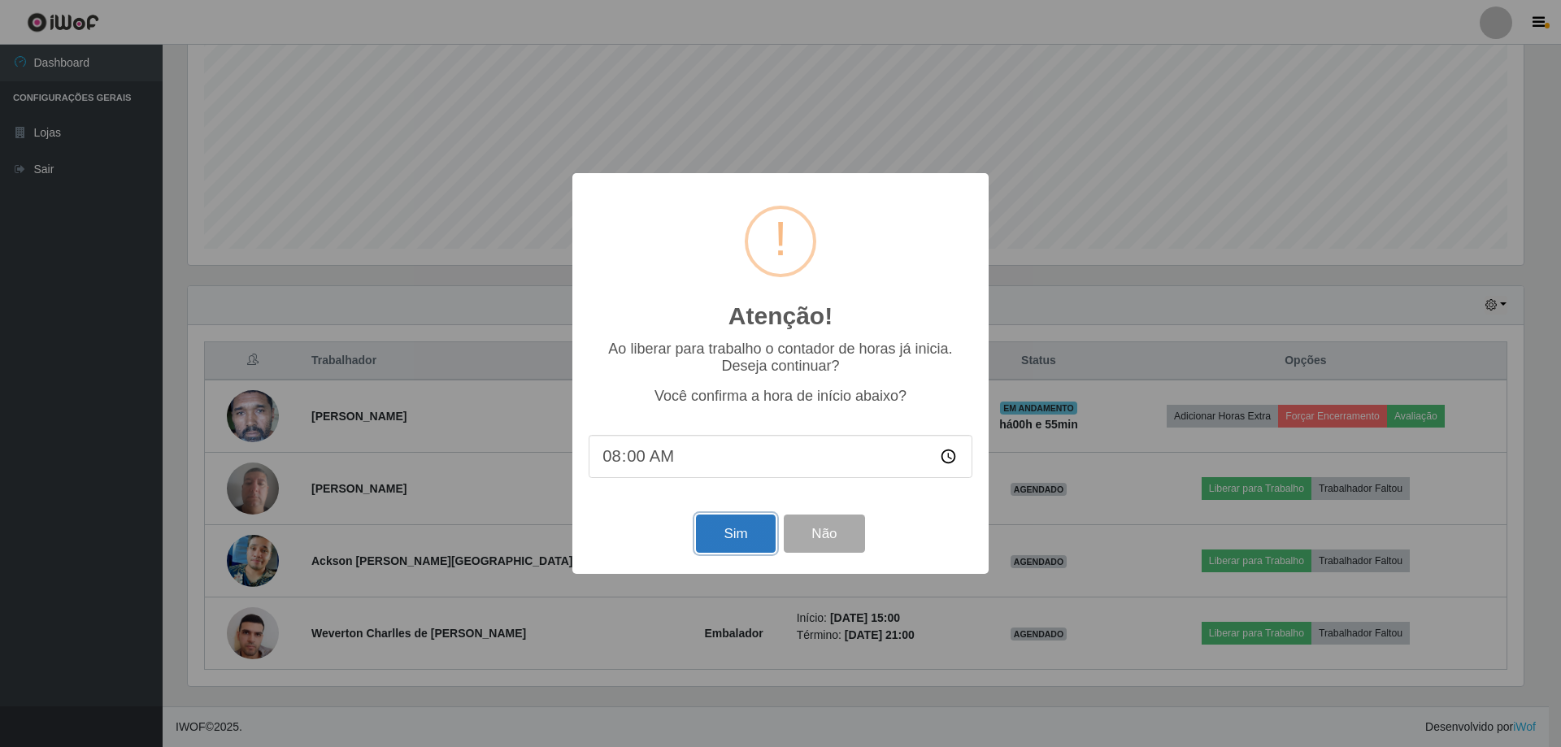
click at [731, 537] on button "Sim" at bounding box center [735, 534] width 79 height 38
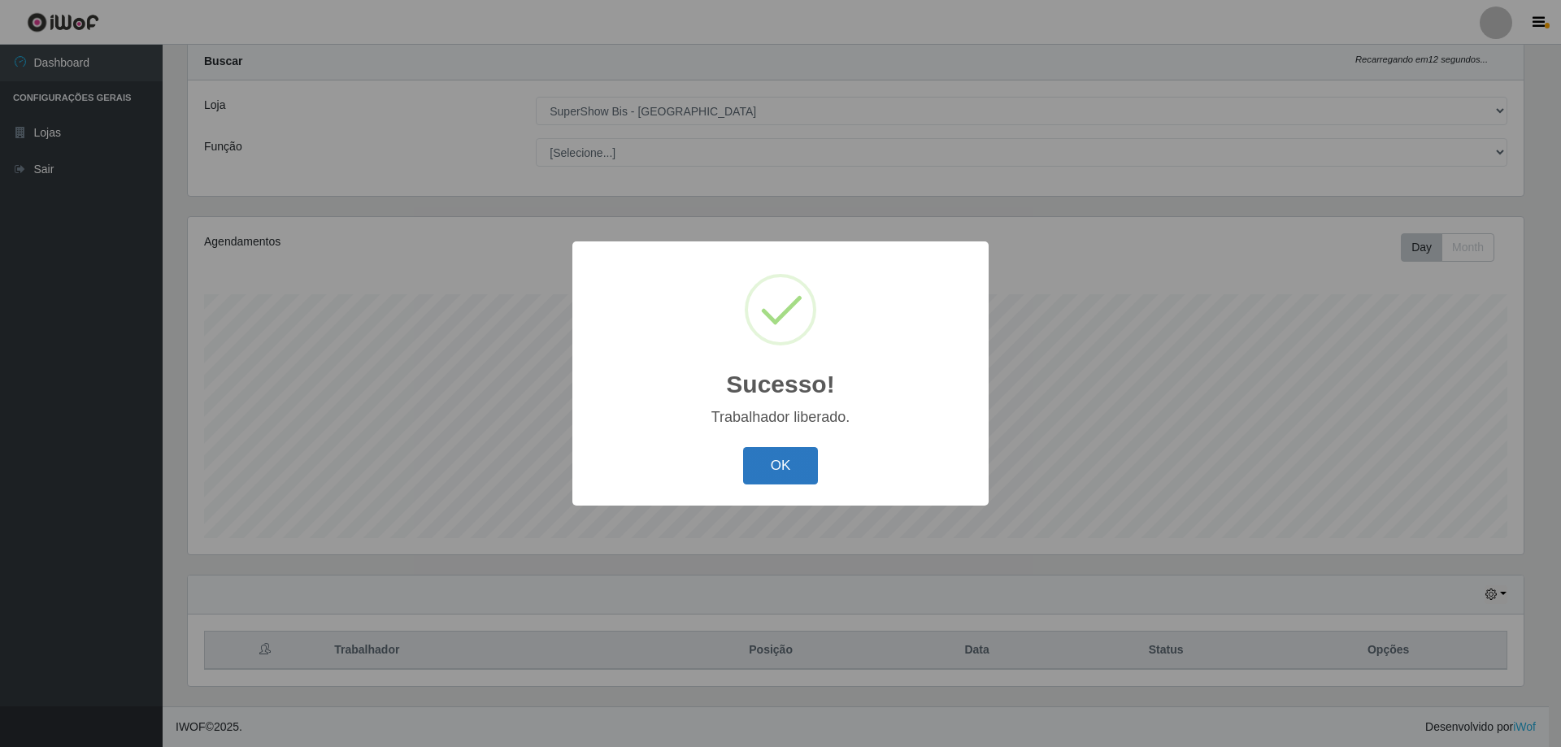
click at [790, 463] on button "OK" at bounding box center [781, 466] width 76 height 38
click at [789, 472] on button "OK" at bounding box center [781, 466] width 76 height 38
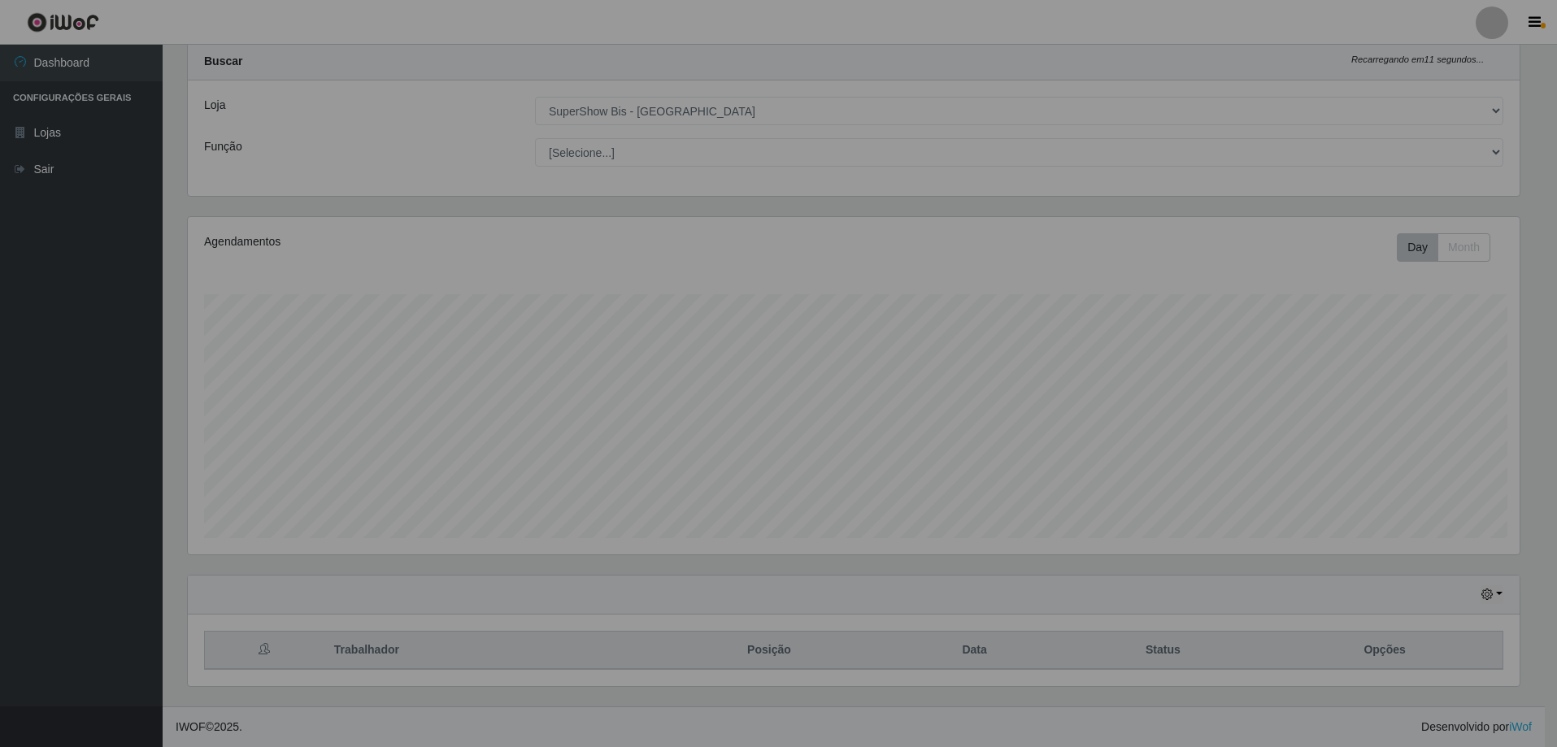
scroll to position [338, 1344]
